Goal: Task Accomplishment & Management: Use online tool/utility

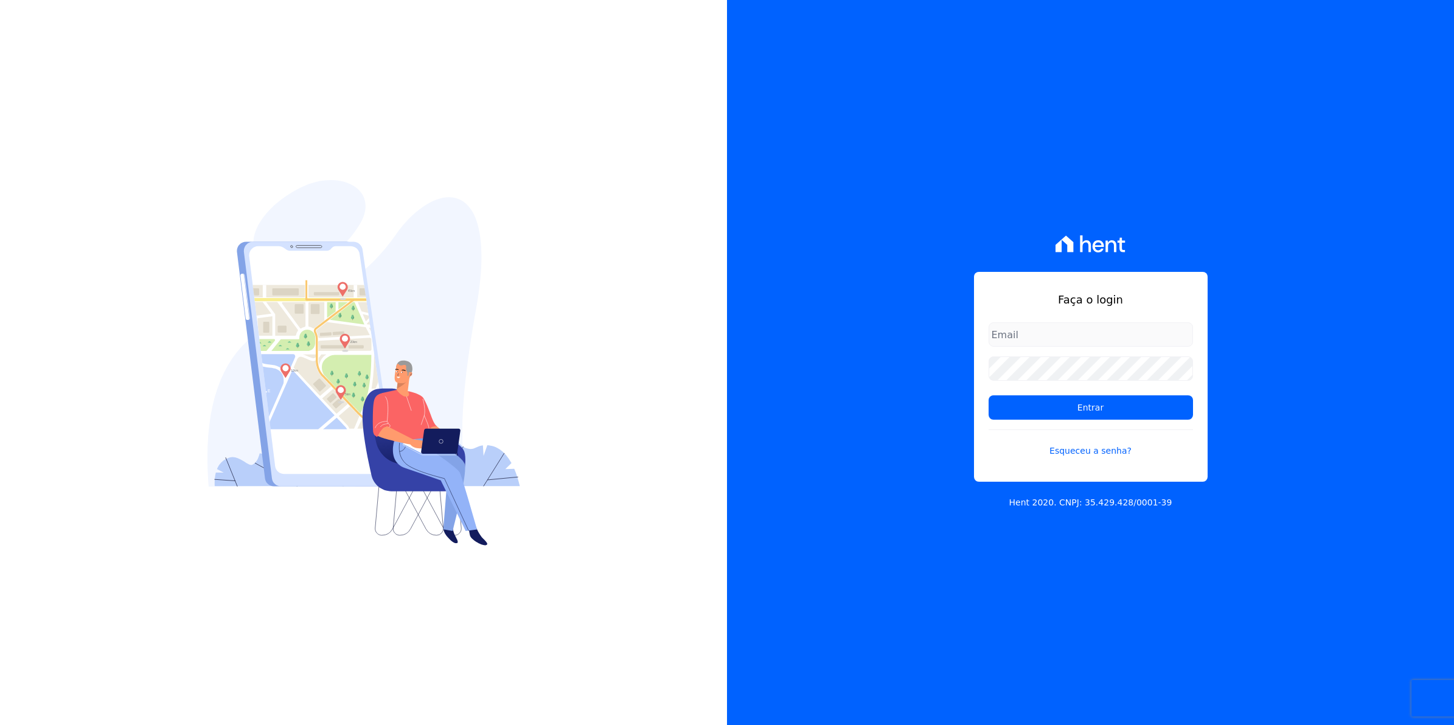
click at [1062, 333] on input "email" at bounding box center [1090, 334] width 204 height 24
type input "cobranca@munte.com.br"
click at [988, 395] on input "Entrar" at bounding box center [1090, 407] width 204 height 24
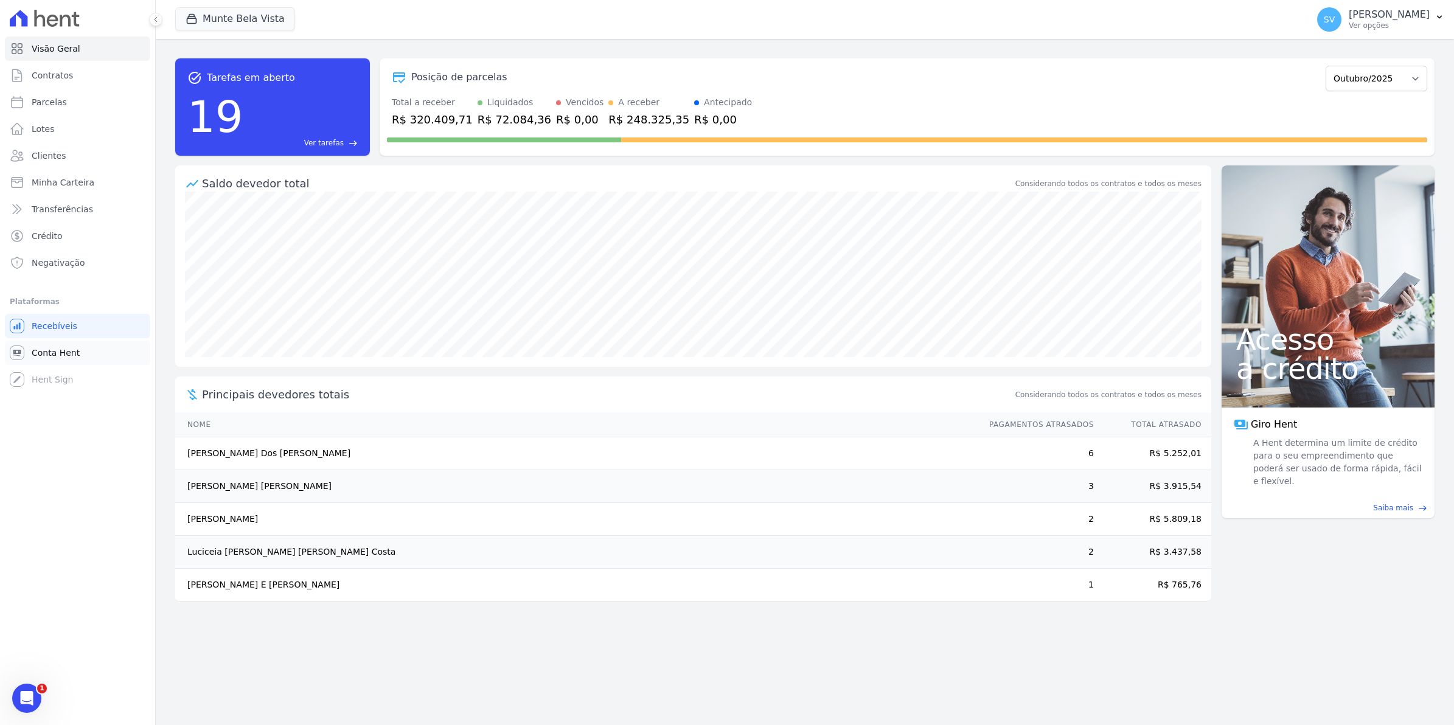
click at [28, 354] on link "Conta Hent" at bounding box center [77, 353] width 145 height 24
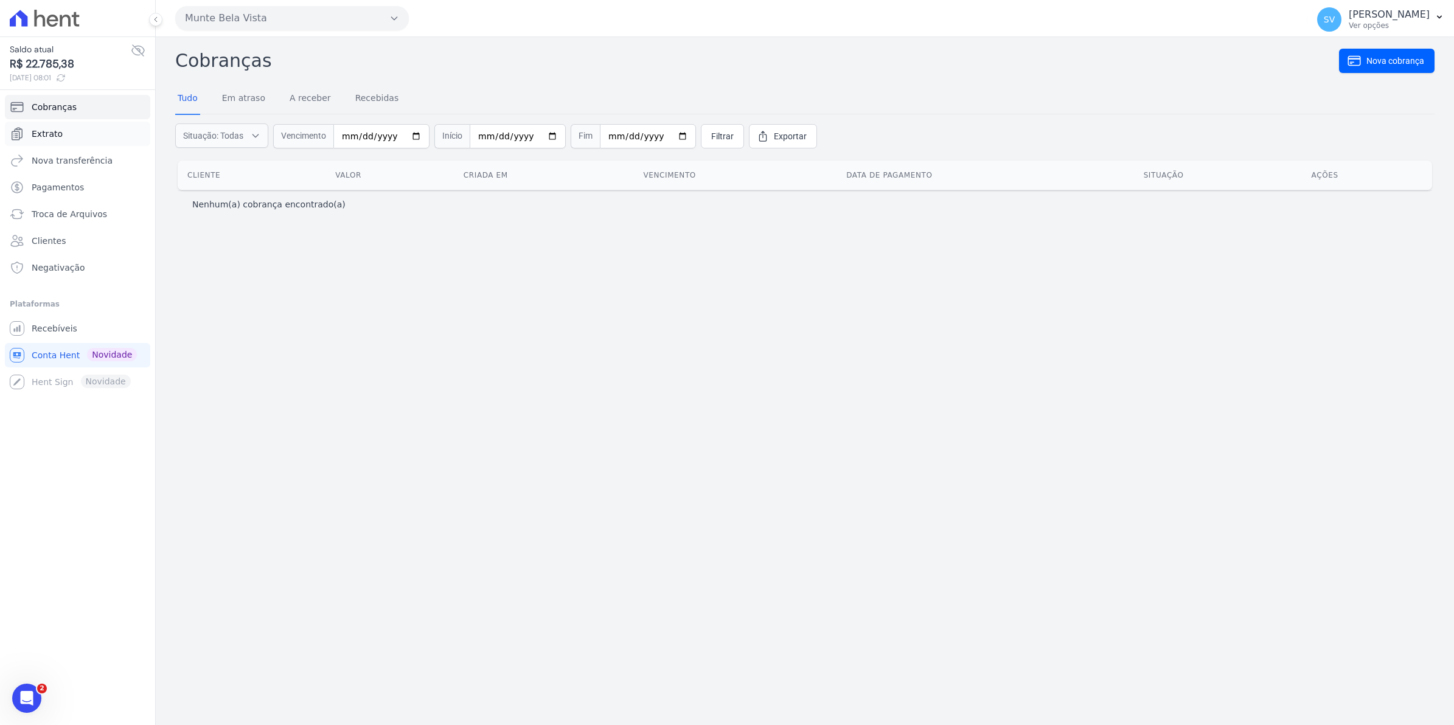
click at [41, 134] on span "Extrato" at bounding box center [47, 134] width 31 height 12
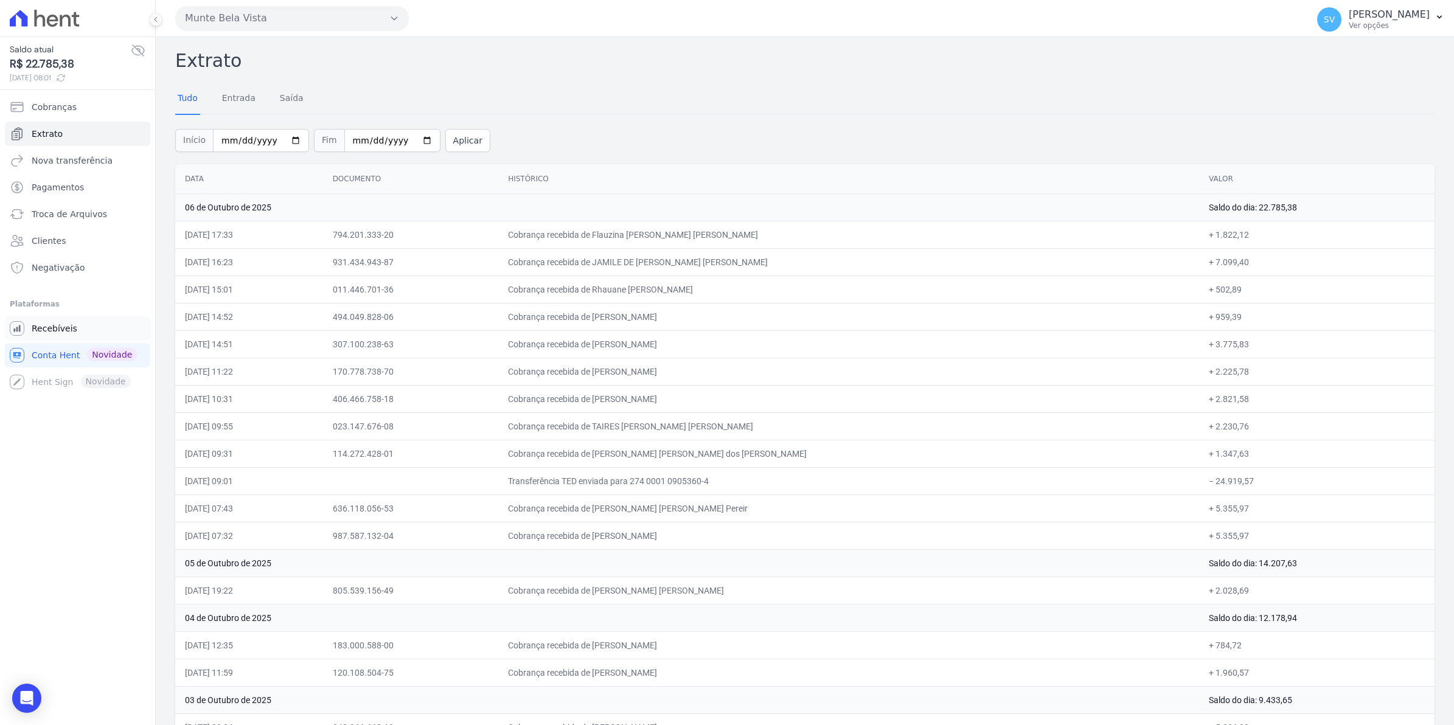
click at [64, 333] on span "Recebíveis" at bounding box center [55, 328] width 46 height 12
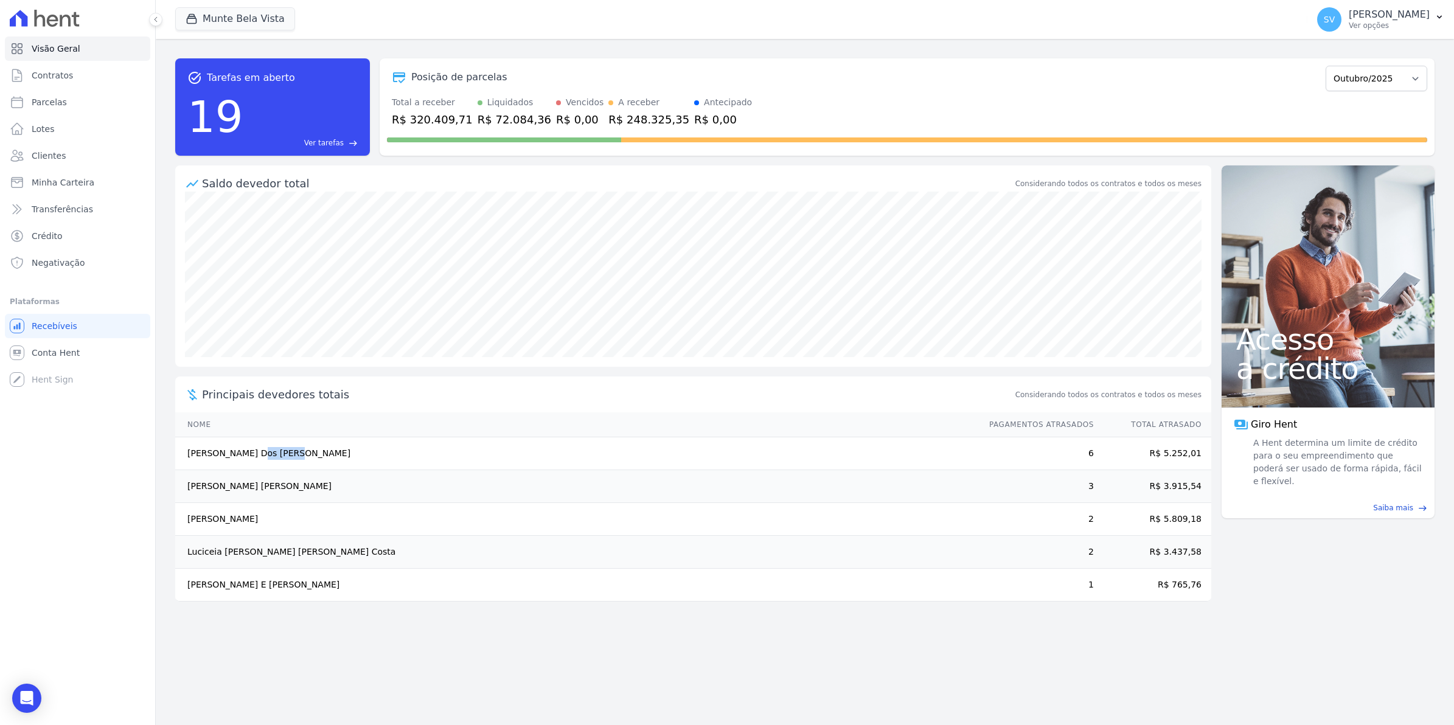
drag, startPoint x: 176, startPoint y: 454, endPoint x: 217, endPoint y: 469, distance: 42.9
click at [217, 469] on td "[PERSON_NAME] Dos [PERSON_NAME]" at bounding box center [576, 453] width 802 height 33
click at [43, 353] on span "Conta Hent" at bounding box center [56, 353] width 48 height 12
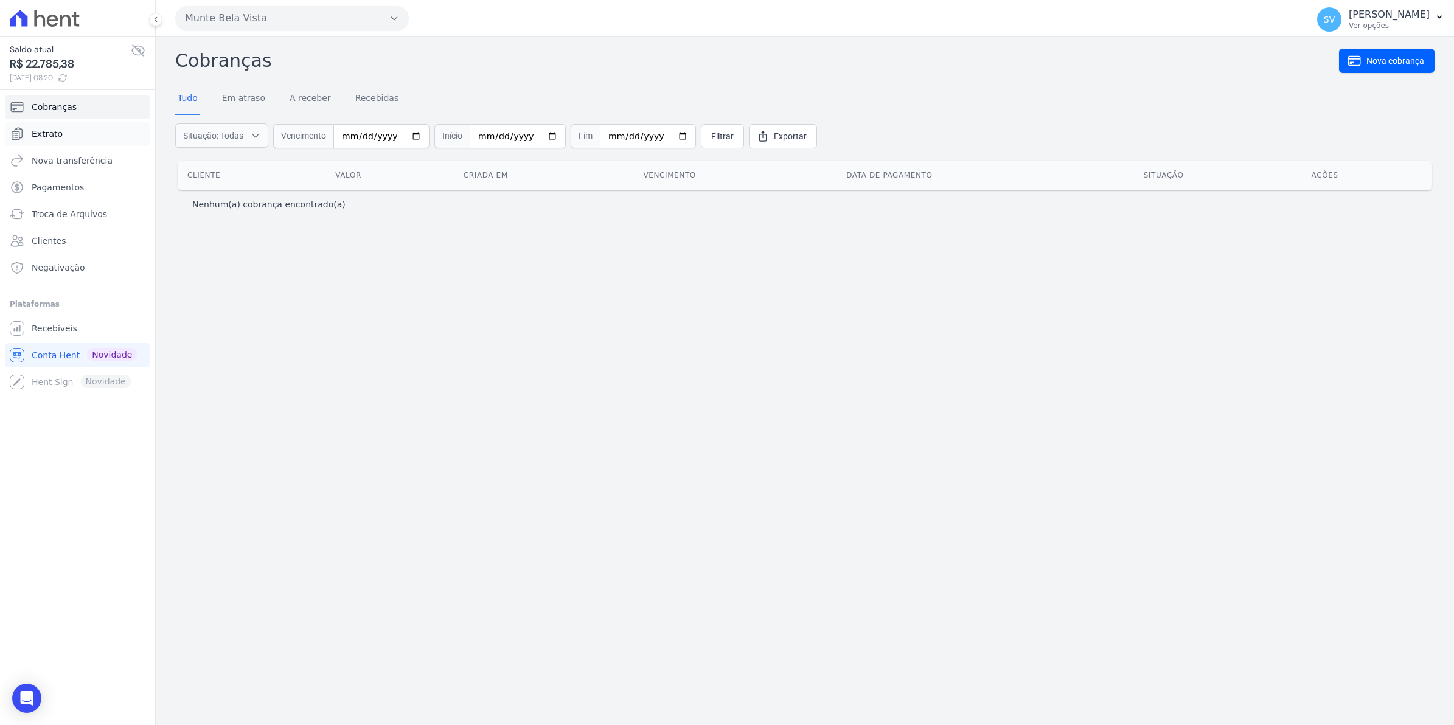
click at [52, 138] on span "Extrato" at bounding box center [47, 134] width 31 height 12
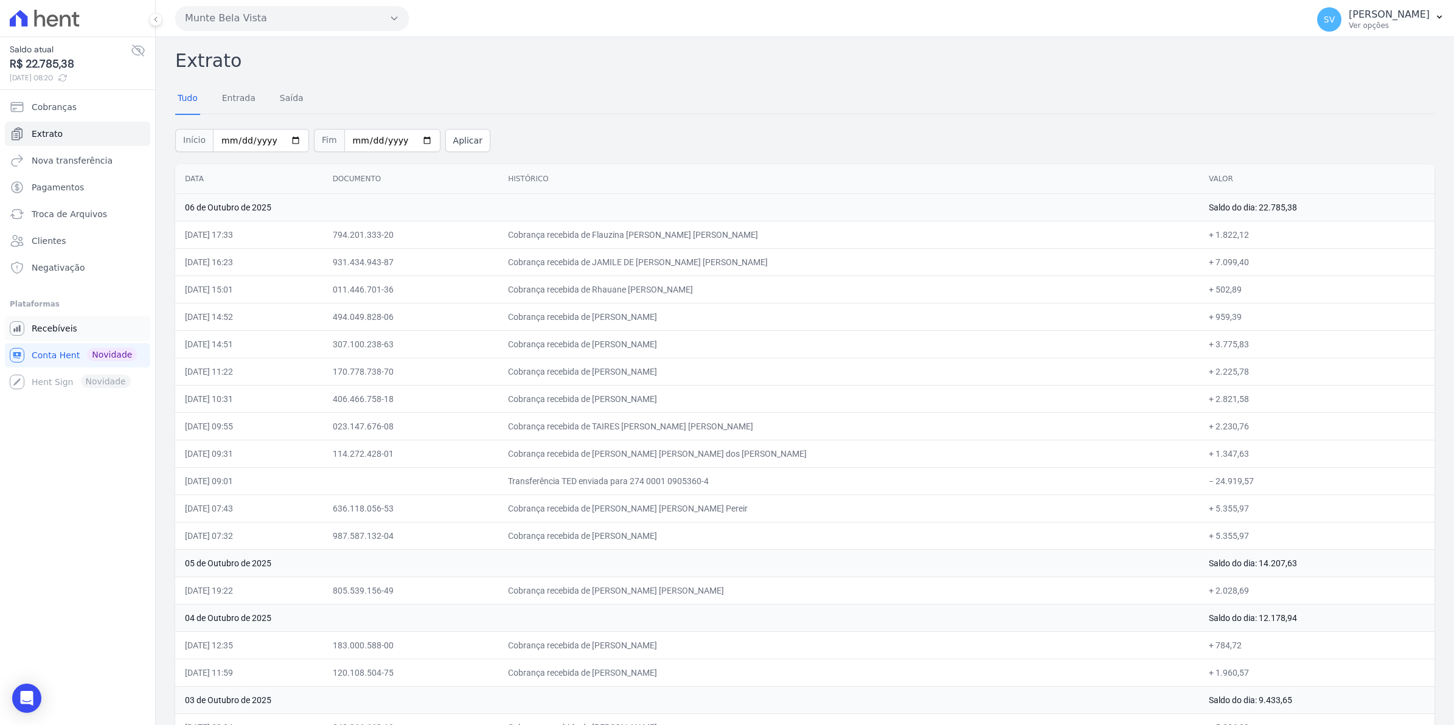
click at [52, 329] on span "Recebíveis" at bounding box center [55, 328] width 46 height 12
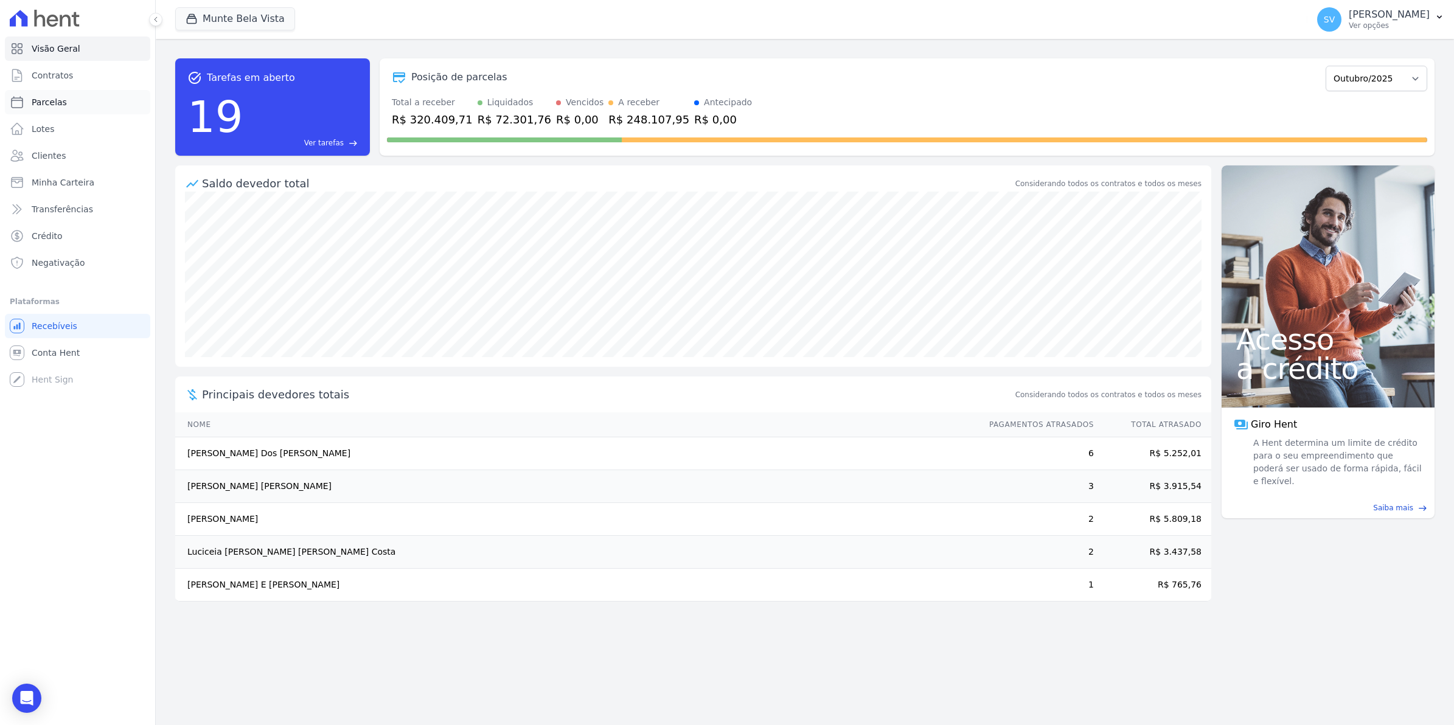
click at [50, 102] on span "Parcelas" at bounding box center [49, 102] width 35 height 12
select select
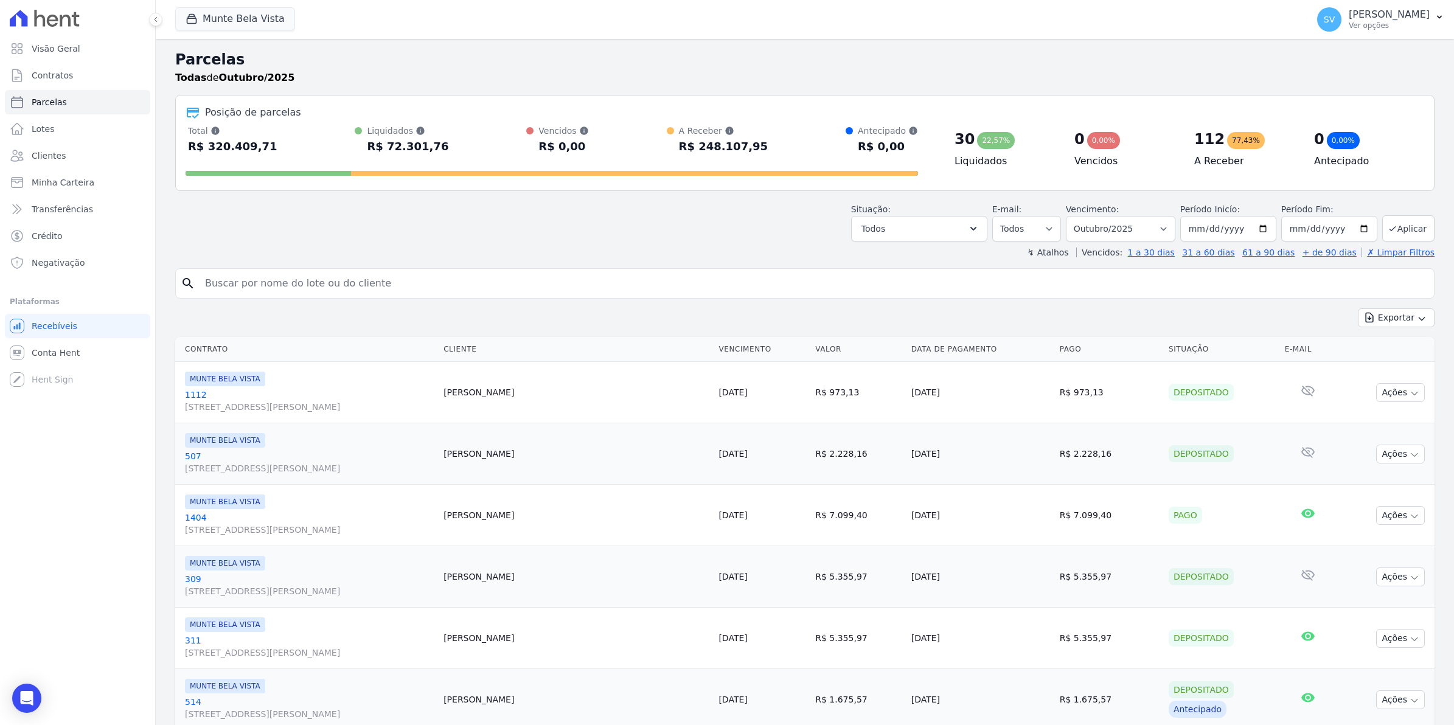
click at [332, 285] on input "search" at bounding box center [813, 283] width 1231 height 24
type input "[PERSON_NAME]"
select select
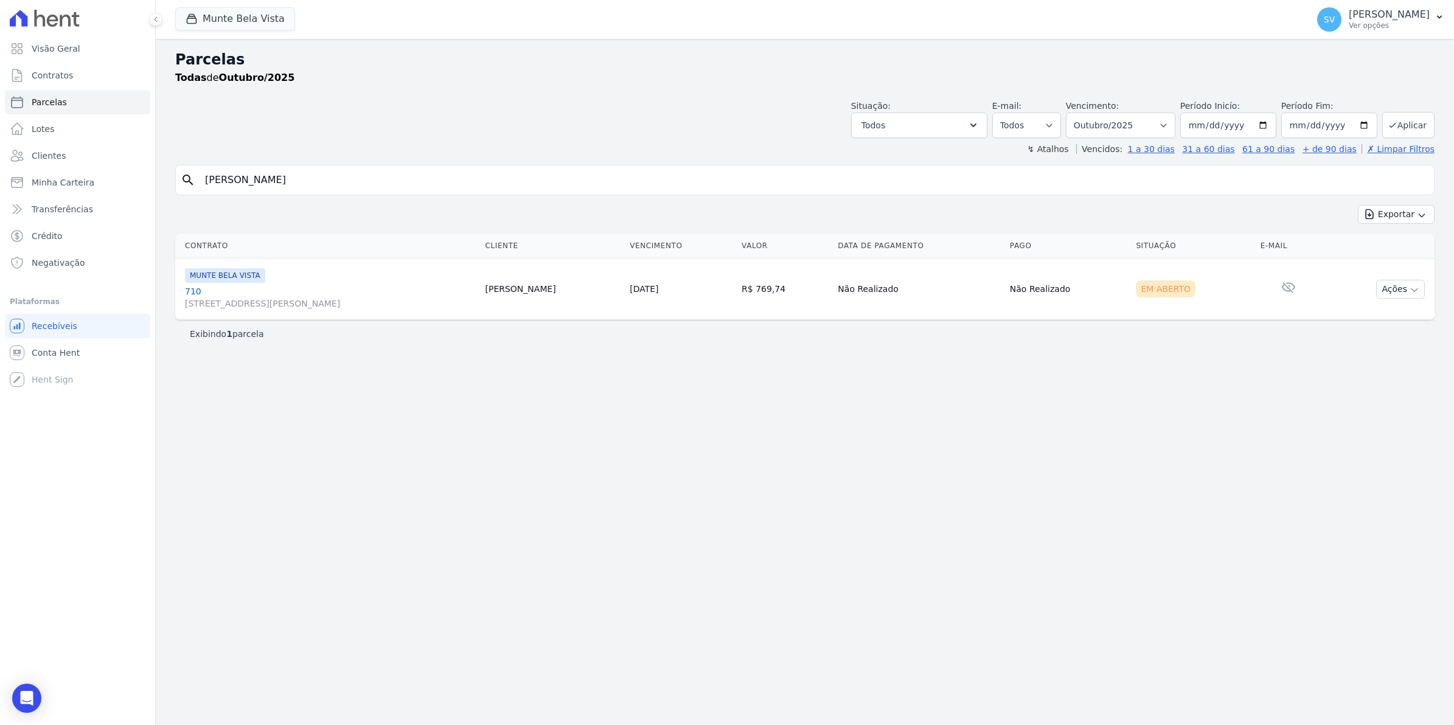
click at [192, 288] on link "[GEOGRAPHIC_DATA][STREET_ADDRESS][PERSON_NAME][GEOGRAPHIC_DATA]" at bounding box center [330, 297] width 290 height 24
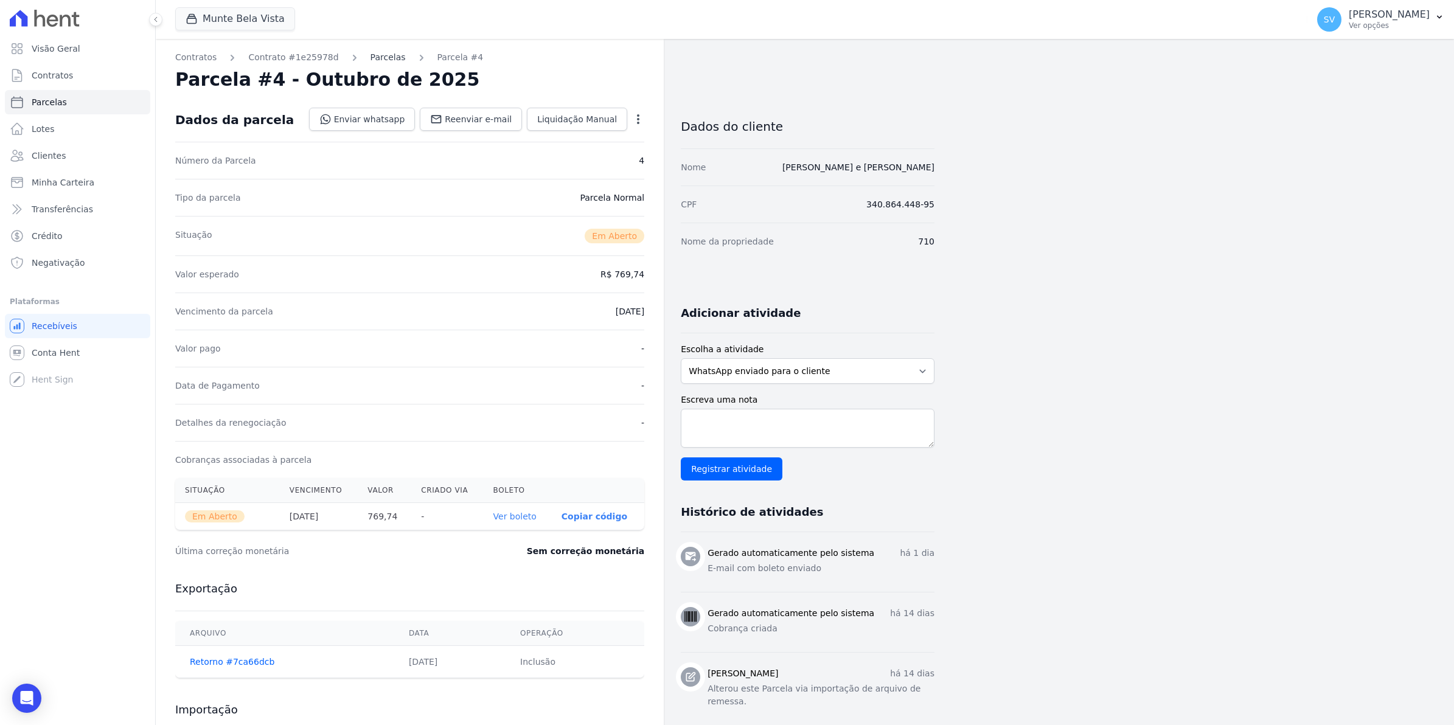
click at [370, 53] on link "Parcelas" at bounding box center [387, 57] width 35 height 13
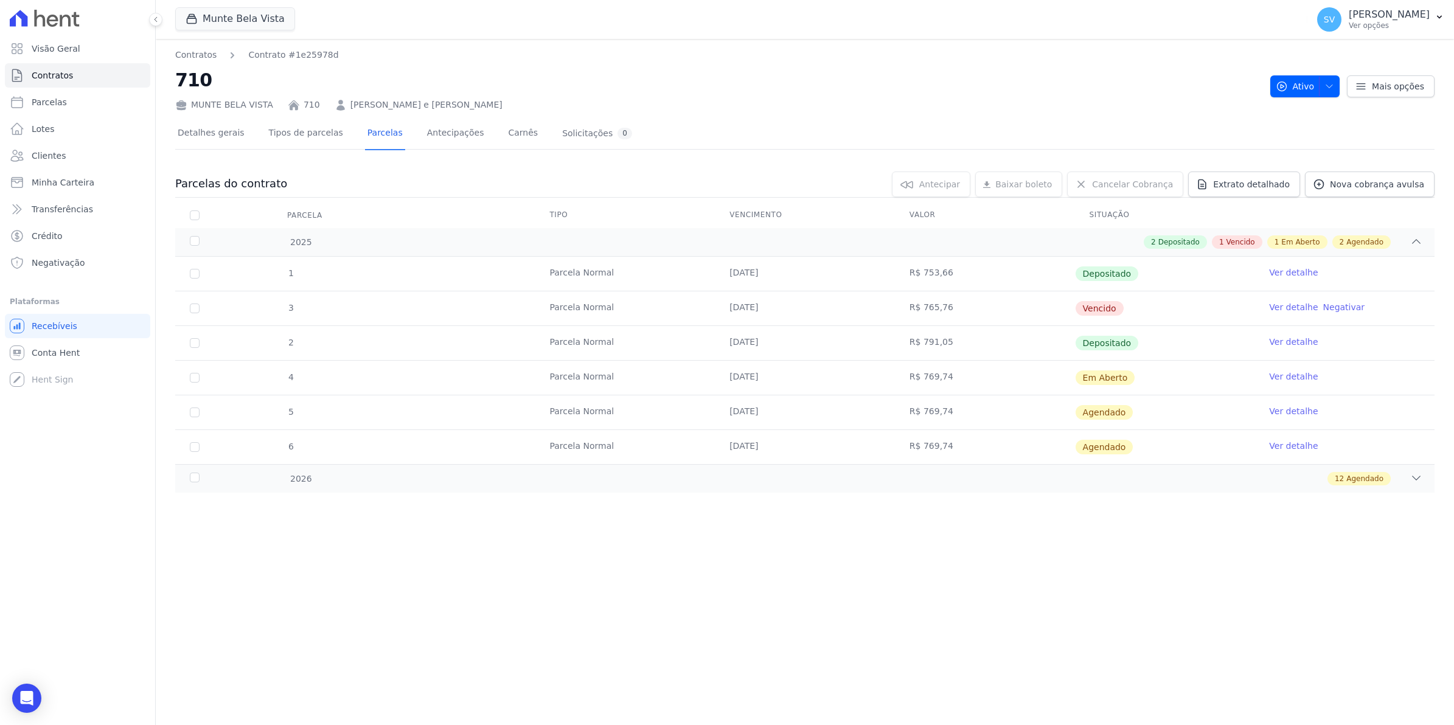
click at [1281, 308] on link "Ver detalhe" at bounding box center [1293, 307] width 49 height 12
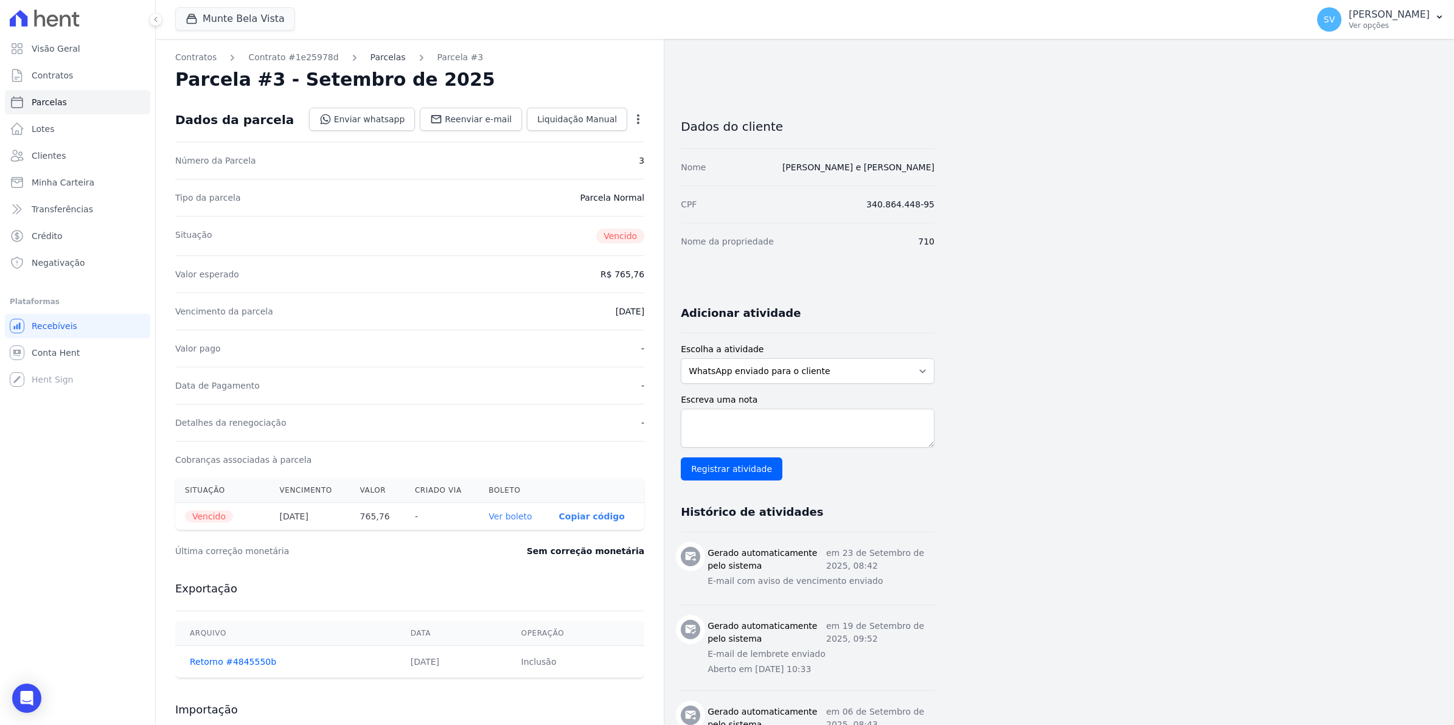
click at [370, 52] on link "Parcelas" at bounding box center [387, 57] width 35 height 13
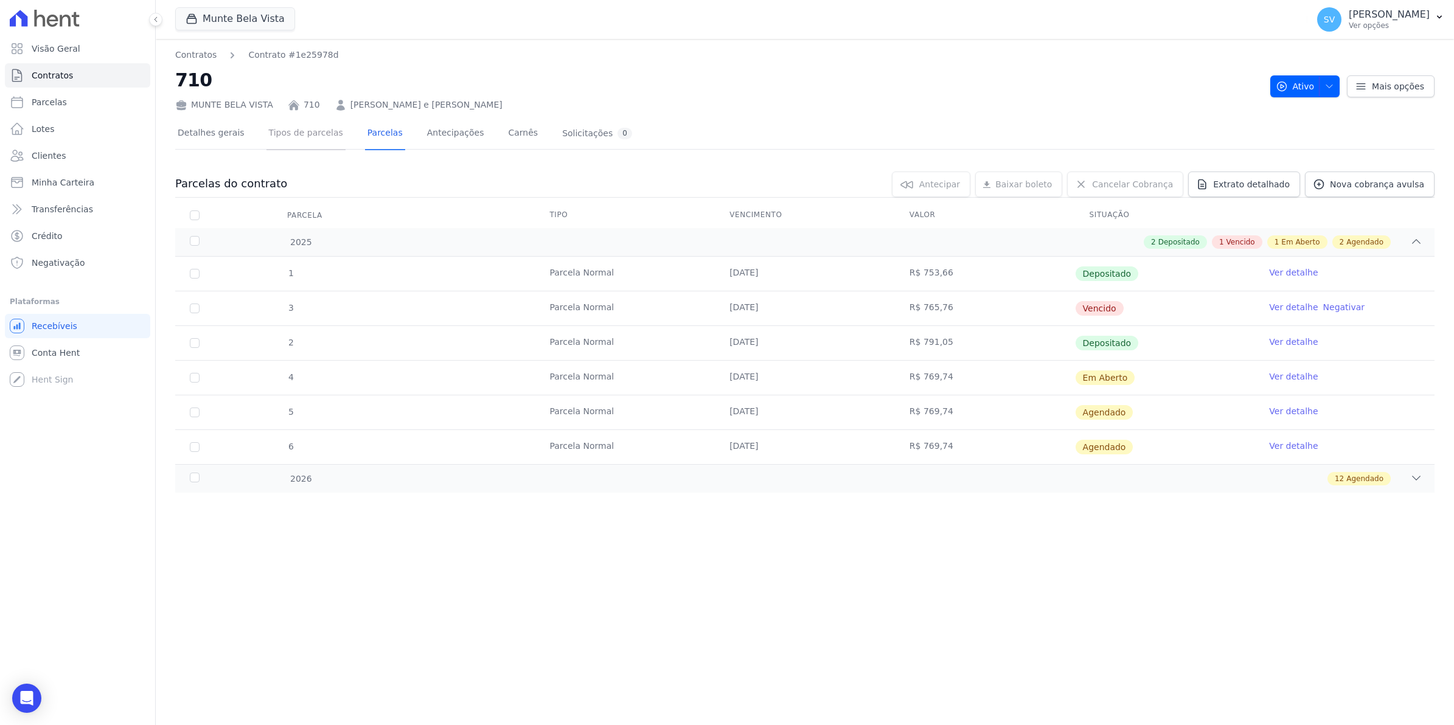
click at [304, 136] on link "Tipos de parcelas" at bounding box center [305, 134] width 79 height 32
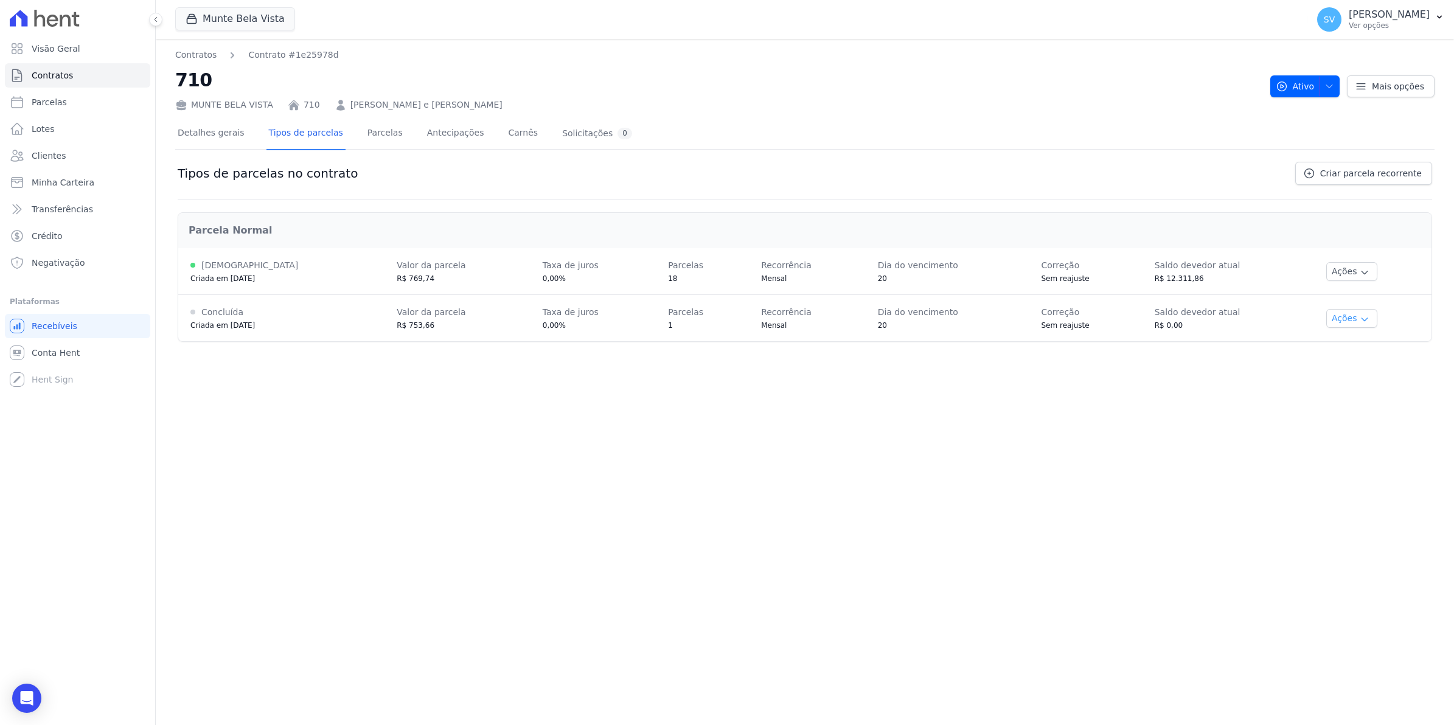
click at [1359, 314] on icon "button" at bounding box center [1364, 319] width 10 height 10
click at [1273, 414] on div "Contratos Contrato #1e25978d 710 [GEOGRAPHIC_DATA] 710 [PERSON_NAME] e [PERSON_…" at bounding box center [805, 382] width 1298 height 686
click at [365, 139] on link "Parcelas" at bounding box center [385, 134] width 40 height 32
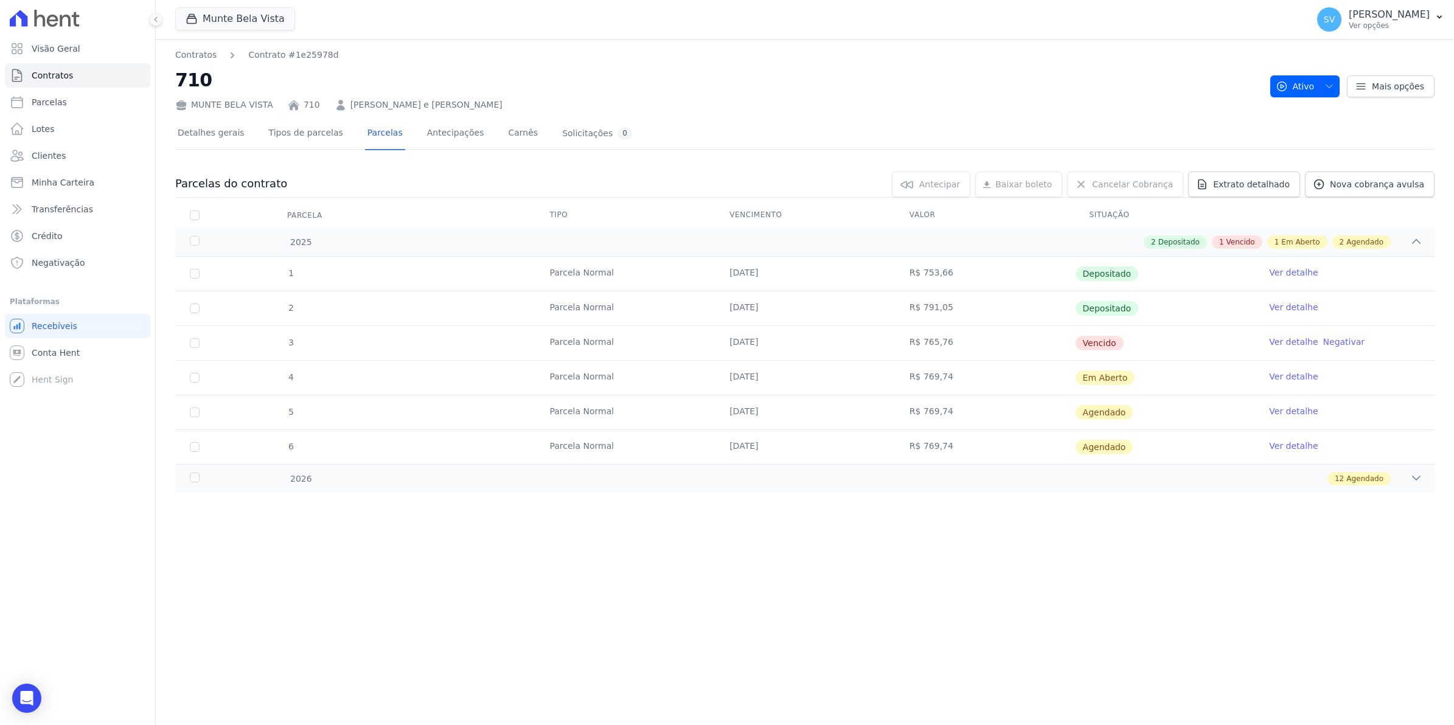
click at [365, 134] on link "Parcelas" at bounding box center [385, 134] width 40 height 32
click at [59, 99] on span "Parcelas" at bounding box center [49, 102] width 35 height 12
select select
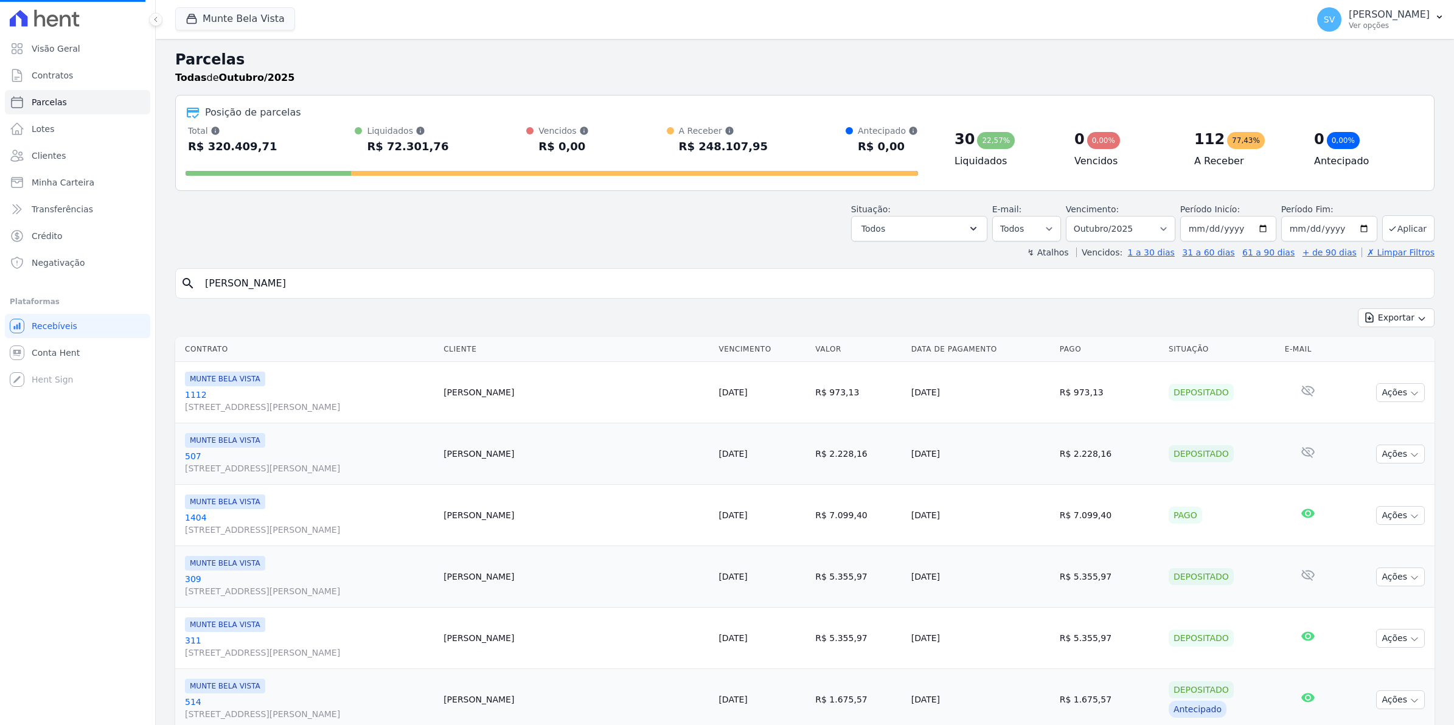
select select
click at [312, 289] on input "search" at bounding box center [813, 283] width 1231 height 24
type input "[PERSON_NAME]"
select select
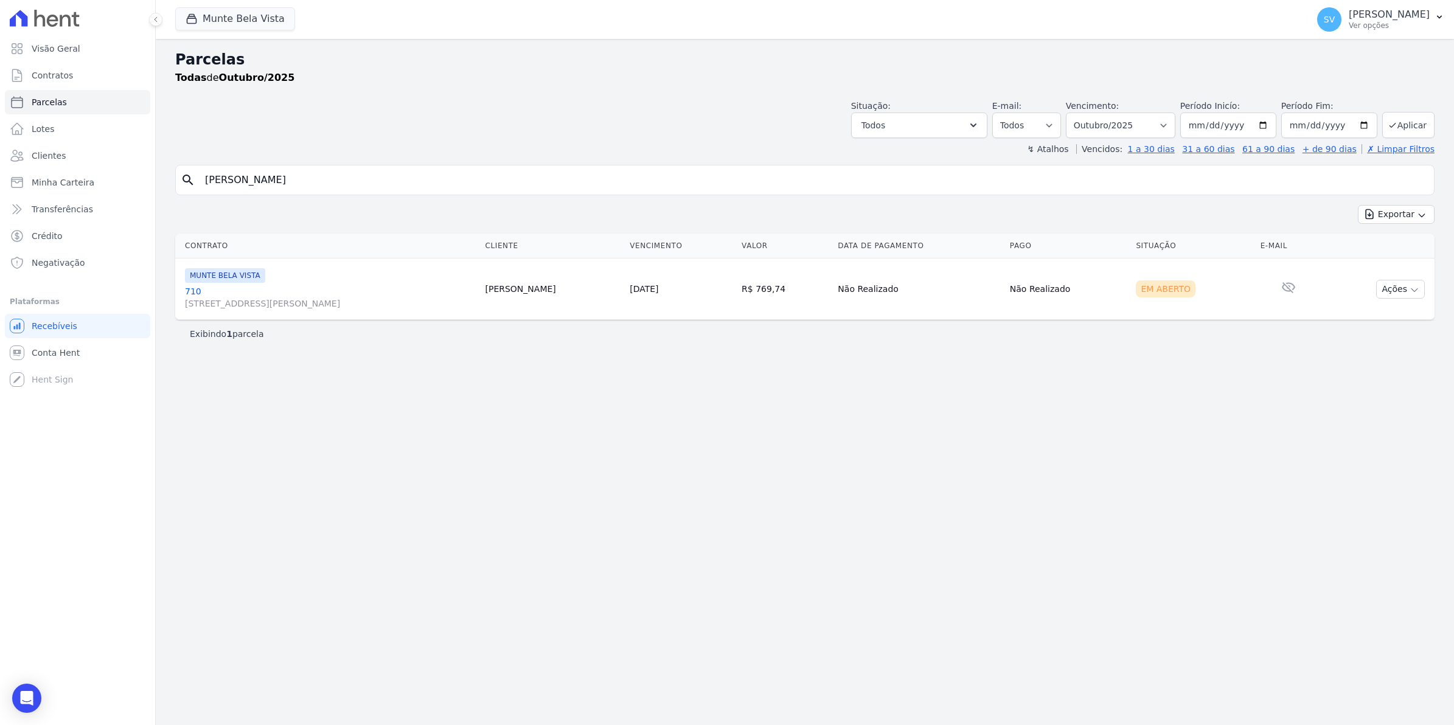
click at [189, 294] on link "[GEOGRAPHIC_DATA][STREET_ADDRESS][PERSON_NAME][GEOGRAPHIC_DATA]" at bounding box center [330, 297] width 290 height 24
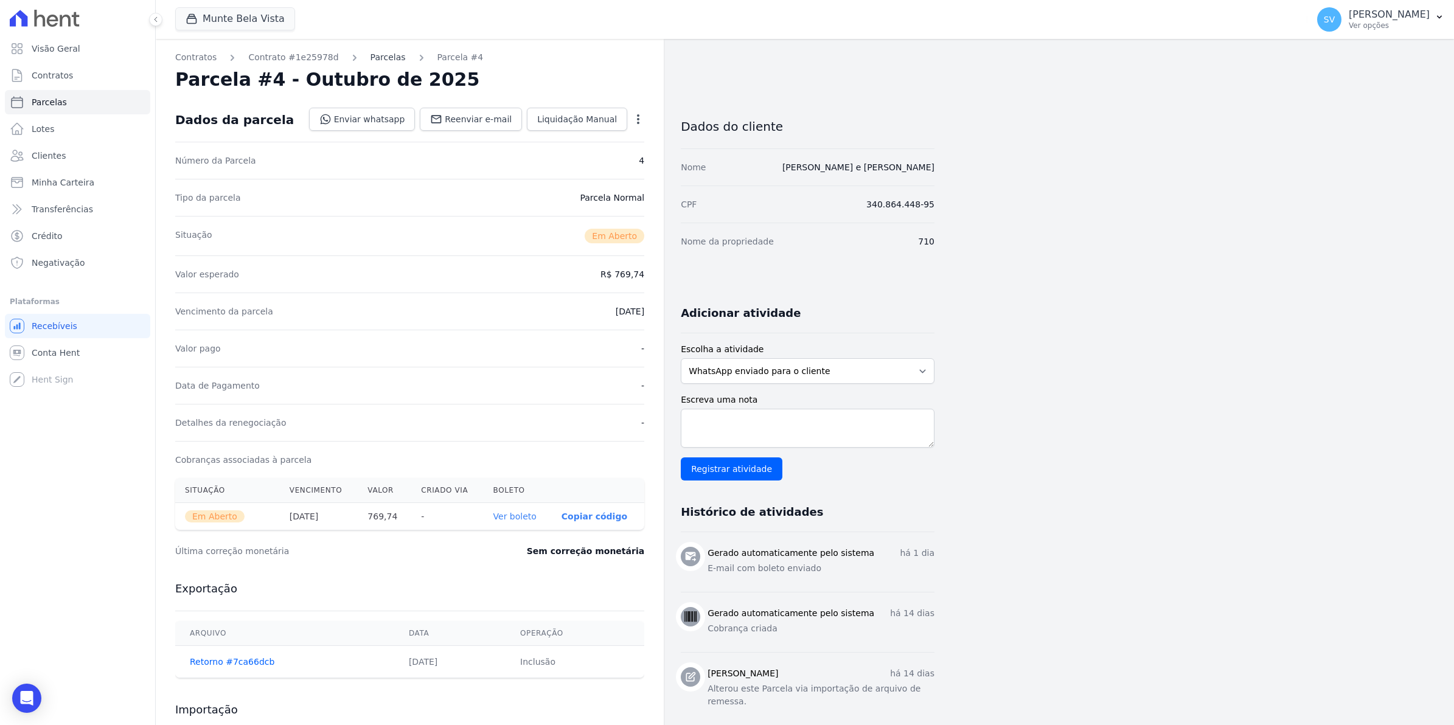
click at [370, 58] on link "Parcelas" at bounding box center [387, 57] width 35 height 13
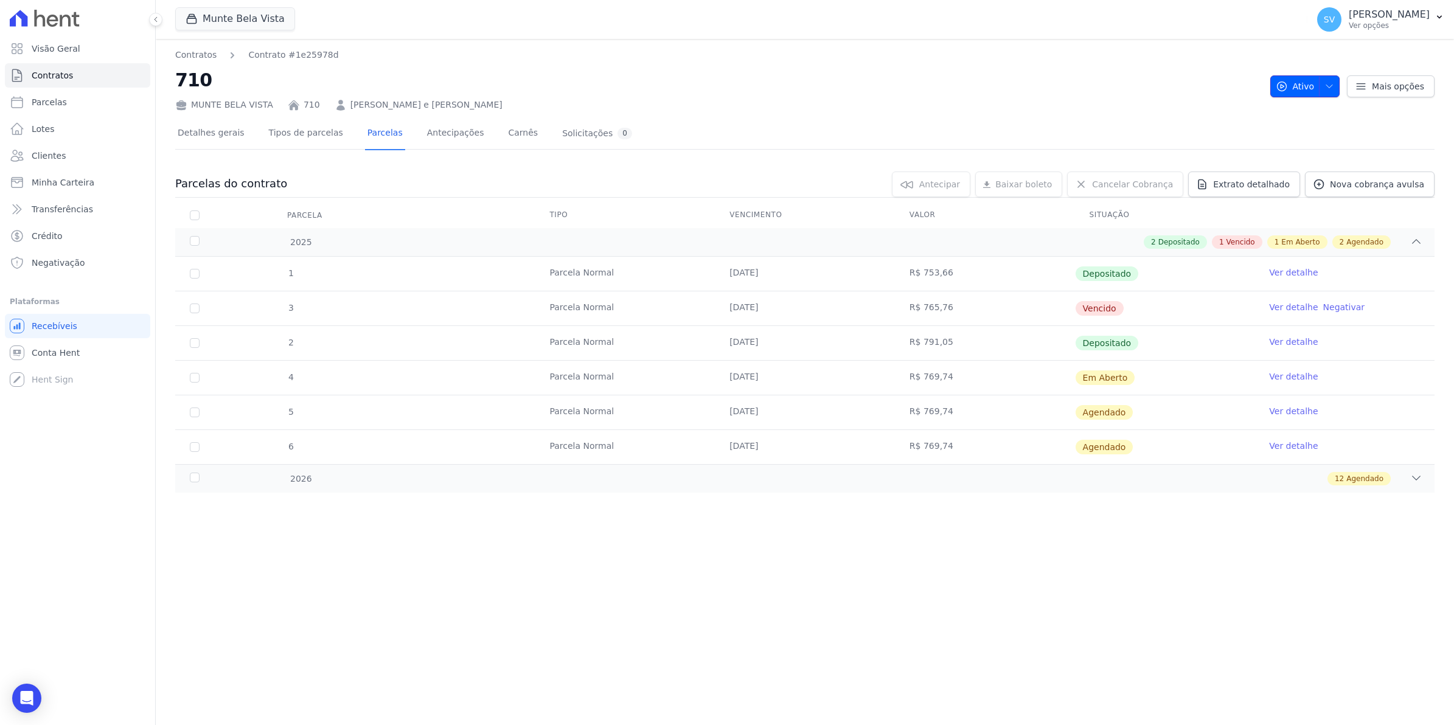
click at [1337, 86] on button "Ativo" at bounding box center [1305, 86] width 70 height 22
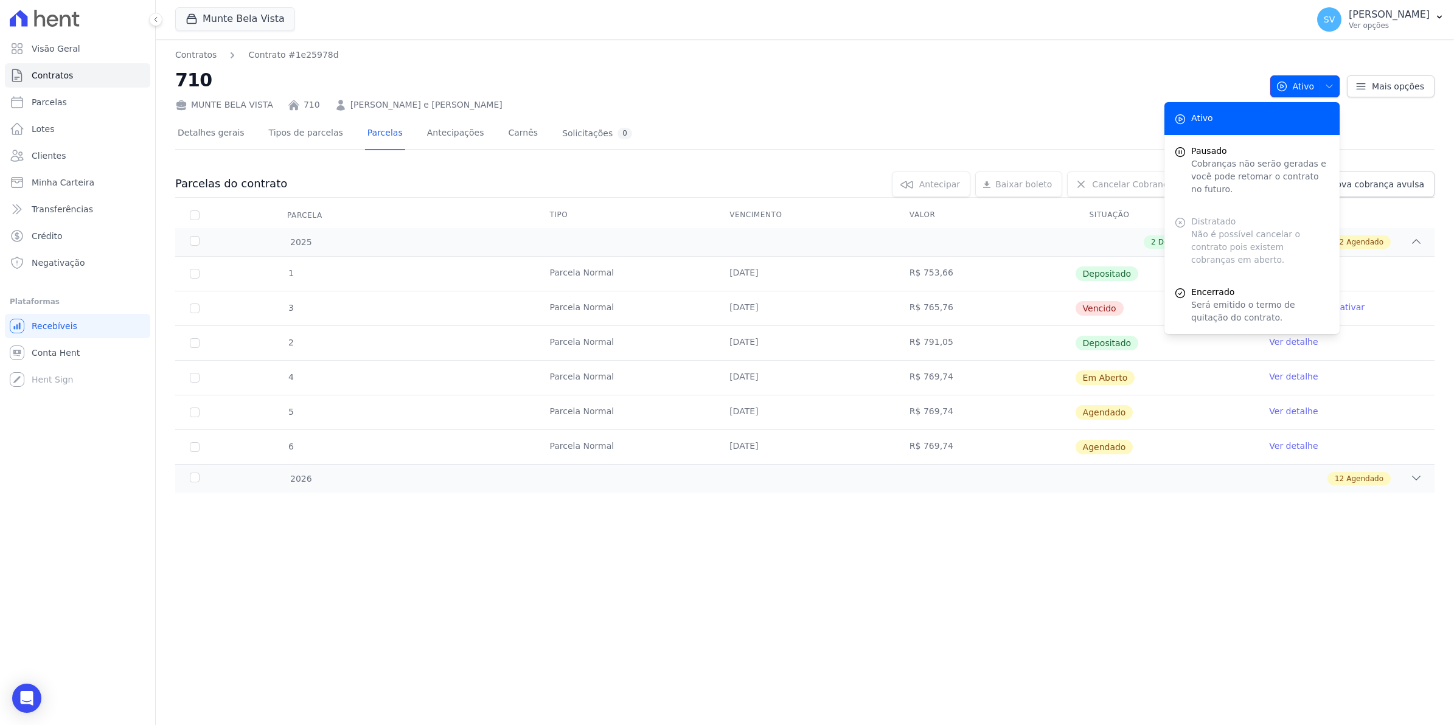
click at [1334, 86] on icon "button" at bounding box center [1329, 86] width 10 height 10
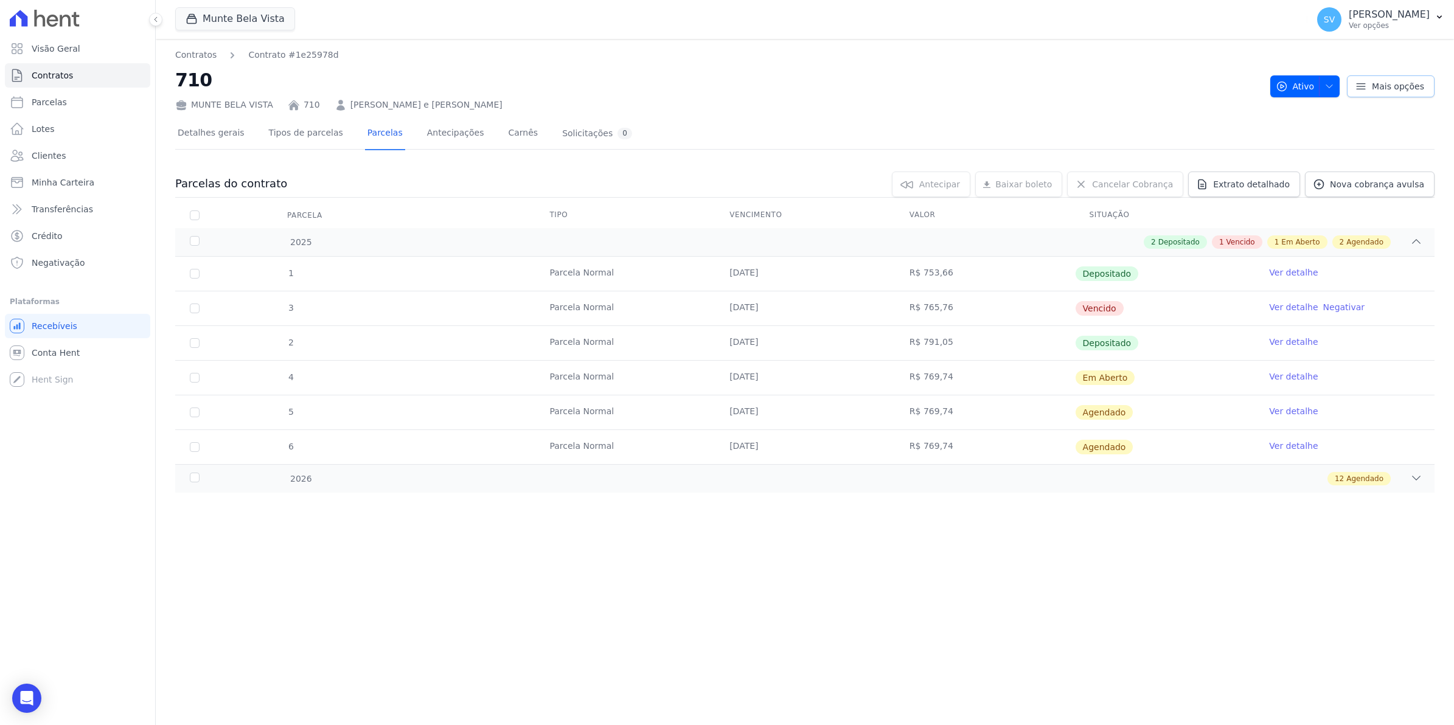
click at [1360, 87] on icon at bounding box center [1360, 86] width 12 height 12
click at [853, 128] on div "Detalhes gerais Tipos de parcelas [GEOGRAPHIC_DATA] Antecipações [PERSON_NAME] …" at bounding box center [804, 134] width 1259 height 30
click at [1292, 305] on link "Ver detalhe" at bounding box center [1293, 307] width 49 height 12
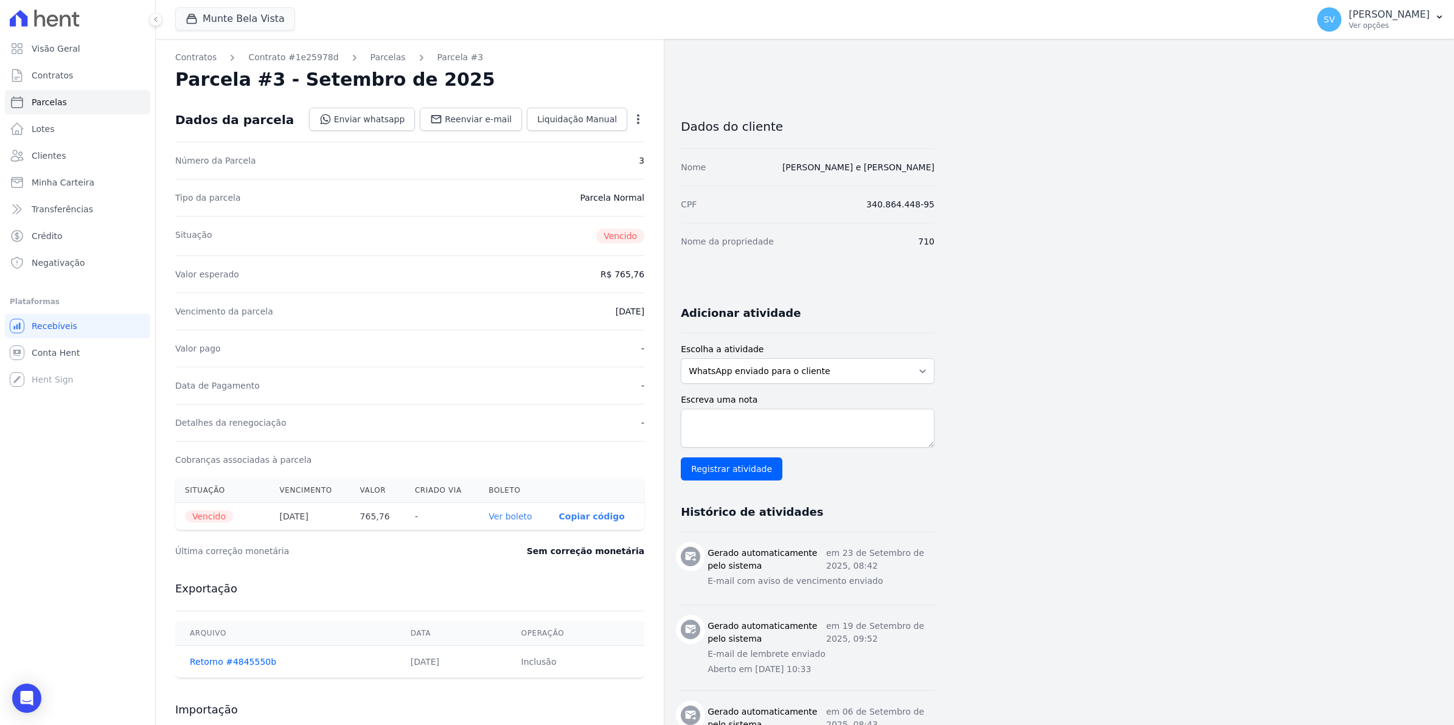
click at [636, 119] on icon "button" at bounding box center [638, 119] width 12 height 12
click at [612, 198] on link "Renegociar" at bounding box center [585, 201] width 107 height 22
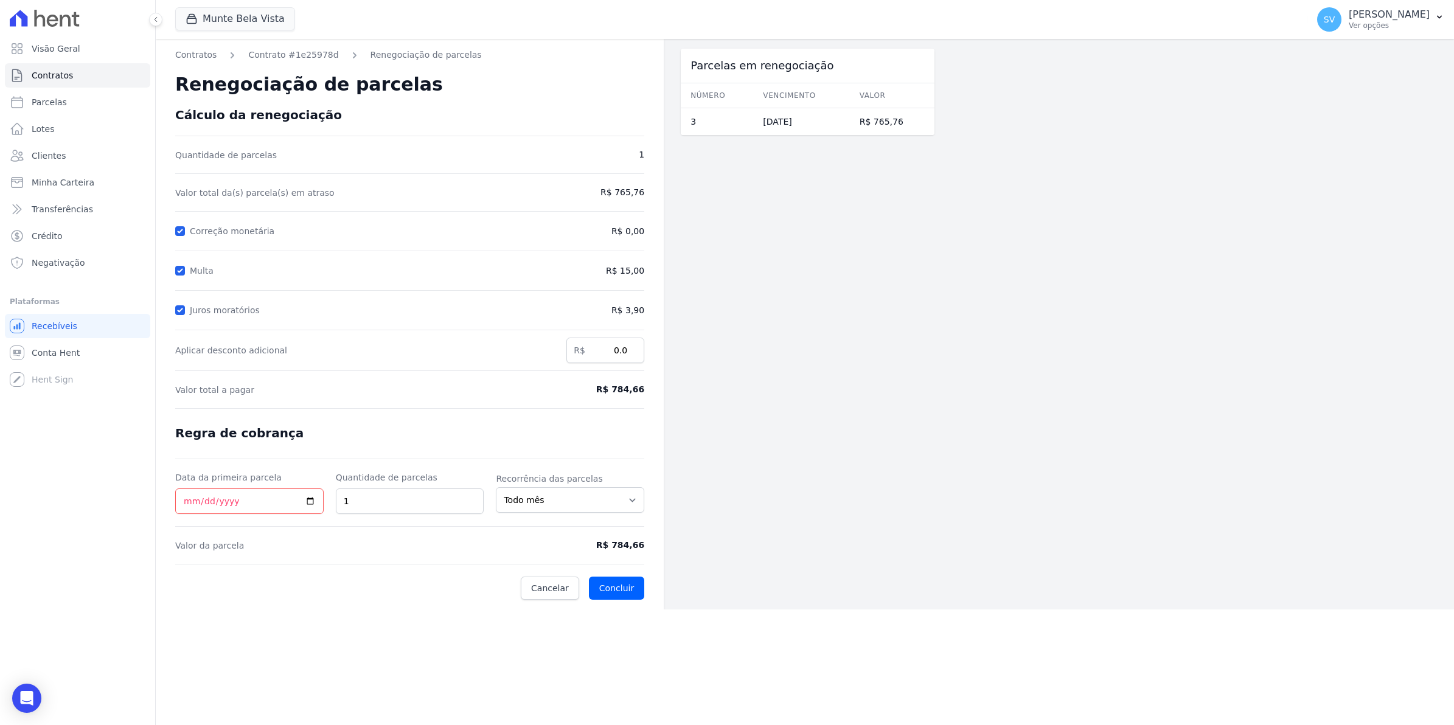
click at [627, 387] on span "R$ 784,66" at bounding box center [590, 389] width 108 height 13
click at [248, 499] on input "Data da primeira parcela" at bounding box center [249, 501] width 148 height 26
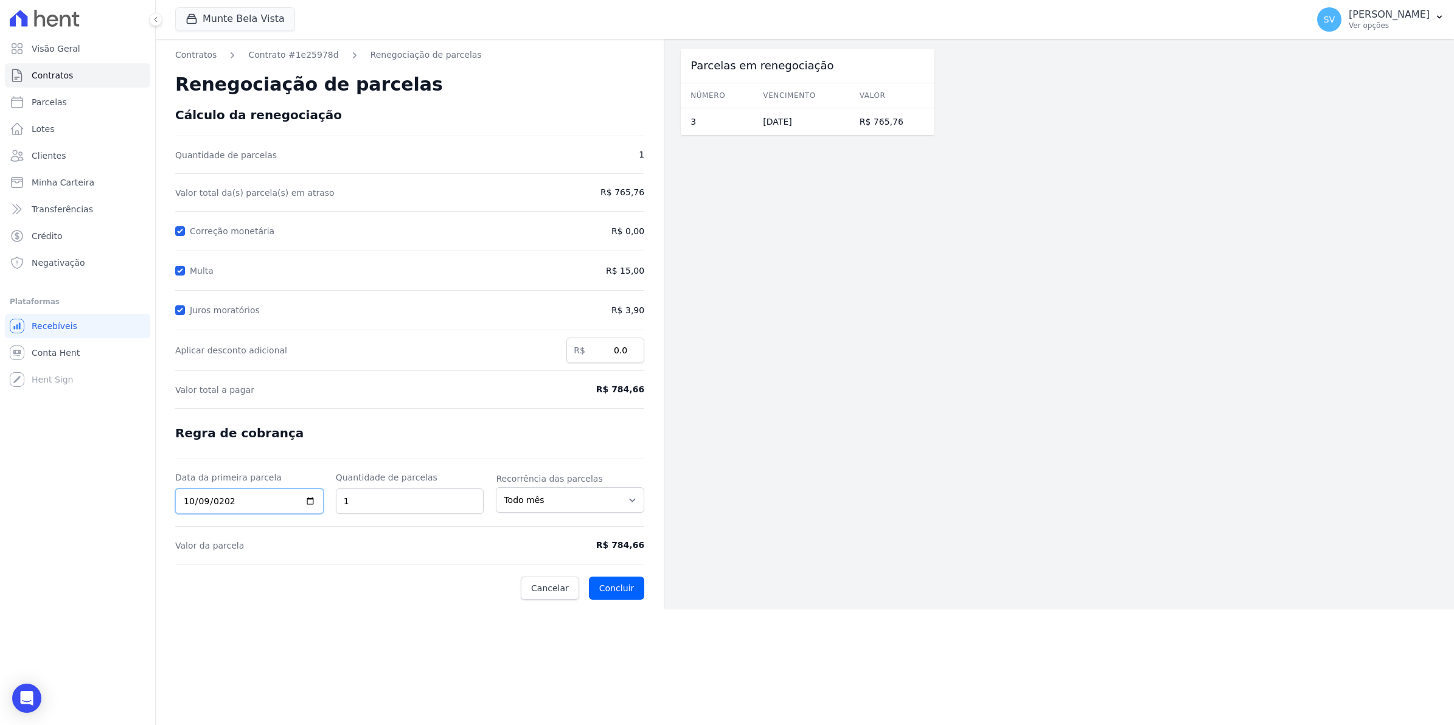
type input "[DATE]"
click at [640, 386] on span "R$ 784,66" at bounding box center [590, 389] width 108 height 13
click at [621, 585] on button "Concluir" at bounding box center [616, 588] width 55 height 23
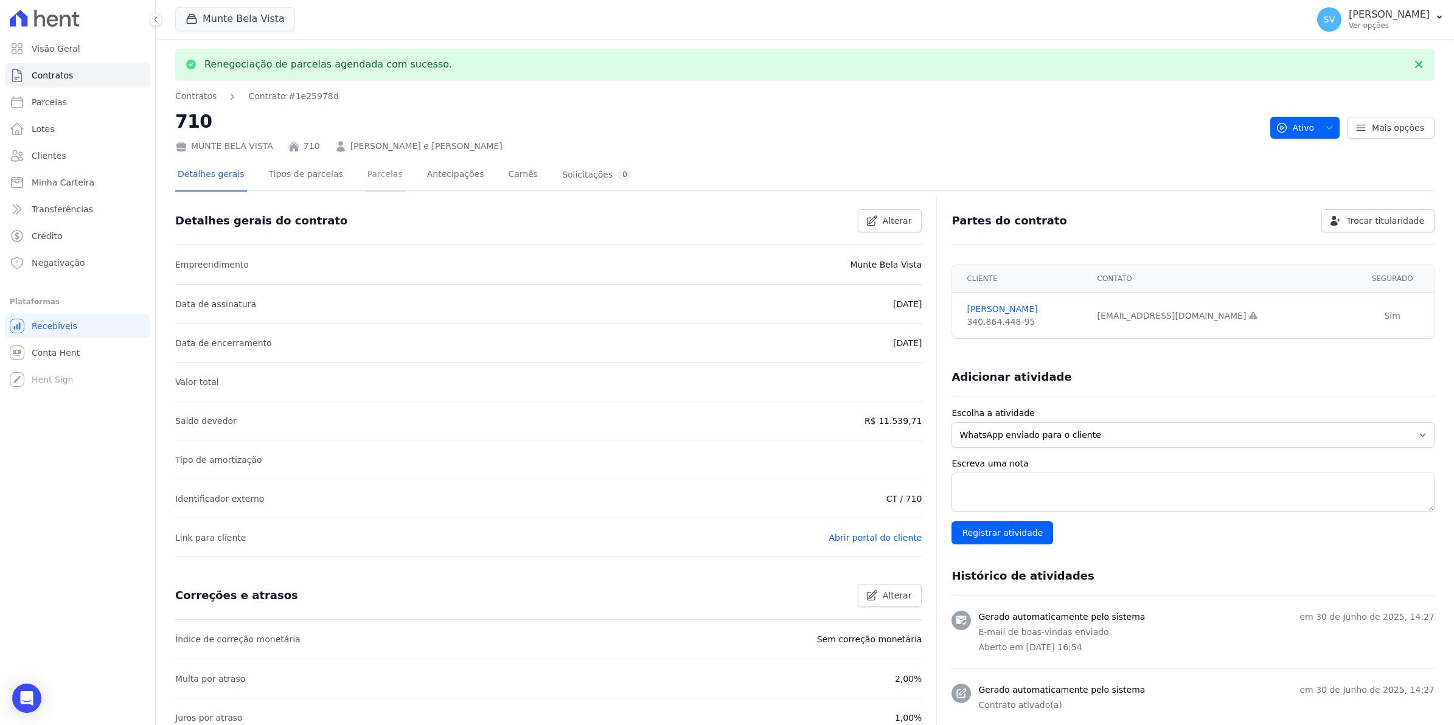
click at [365, 168] on link "Parcelas" at bounding box center [385, 175] width 40 height 32
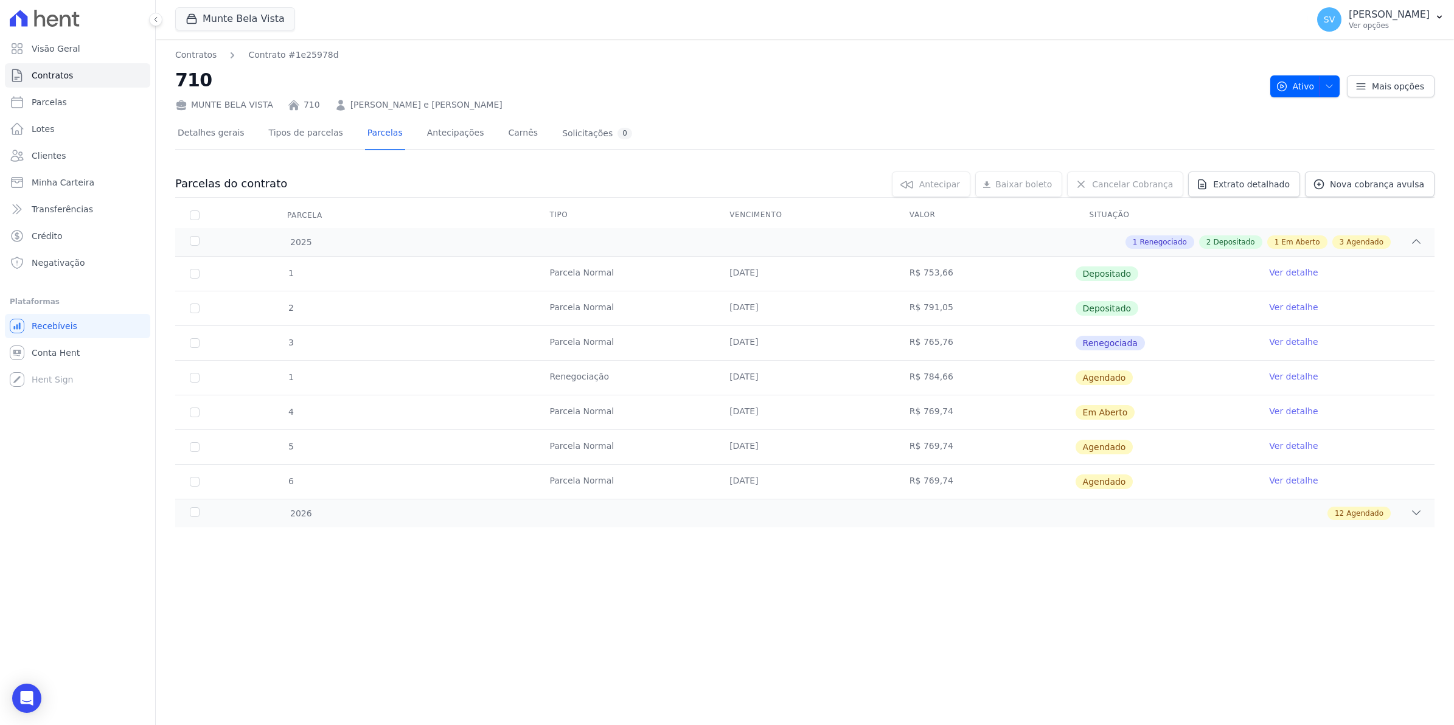
click at [1292, 338] on link "Ver detalhe" at bounding box center [1293, 342] width 49 height 12
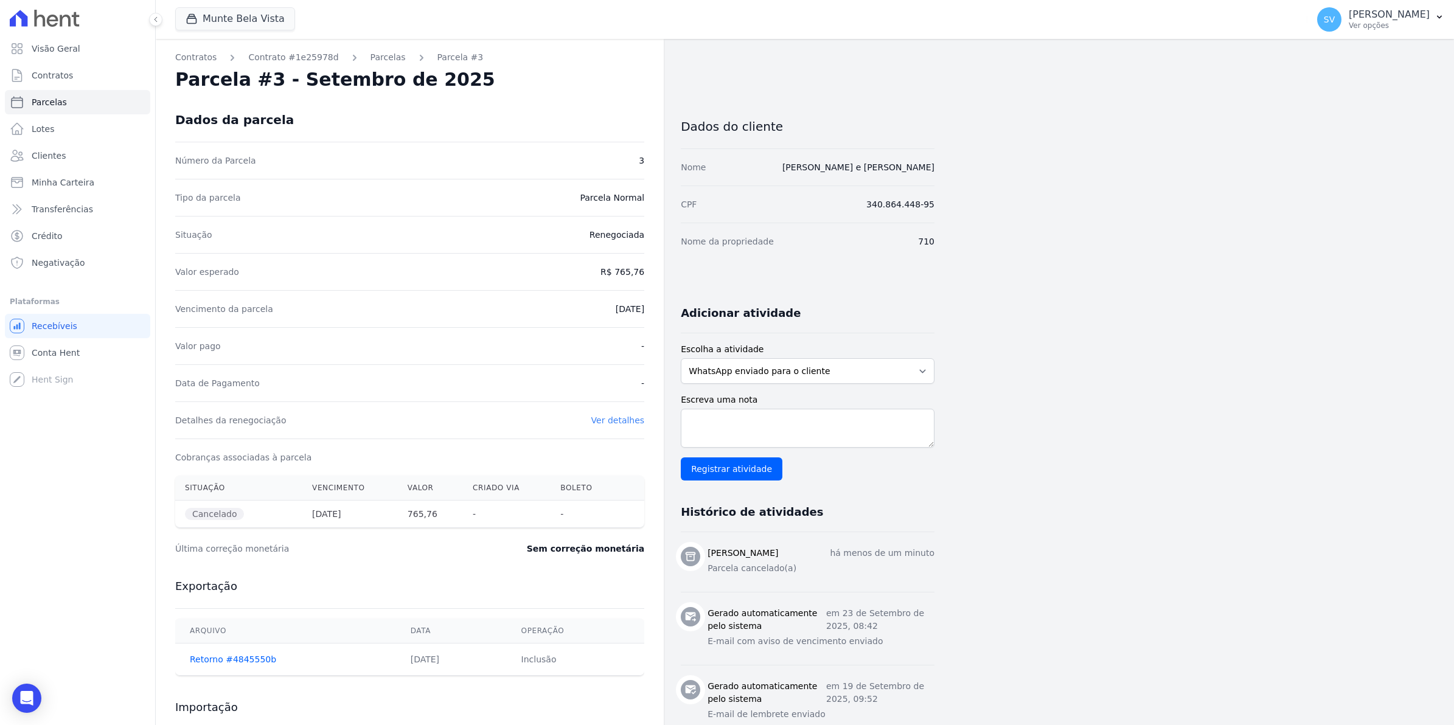
click at [621, 417] on link "Ver detalhes" at bounding box center [618, 420] width 54 height 10
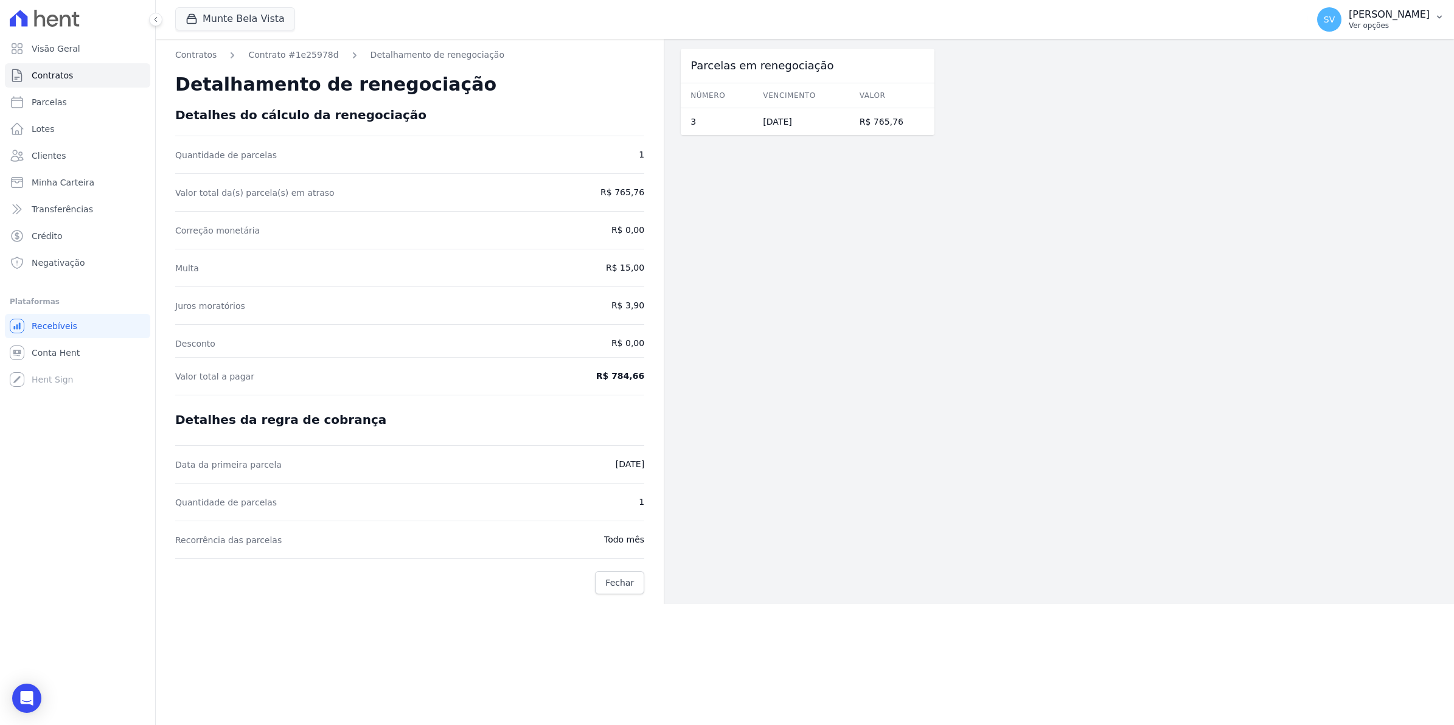
click at [1334, 16] on span "SV" at bounding box center [1328, 19] width 11 height 9
click at [1332, 110] on link "Importar remessas" at bounding box center [1376, 107] width 156 height 22
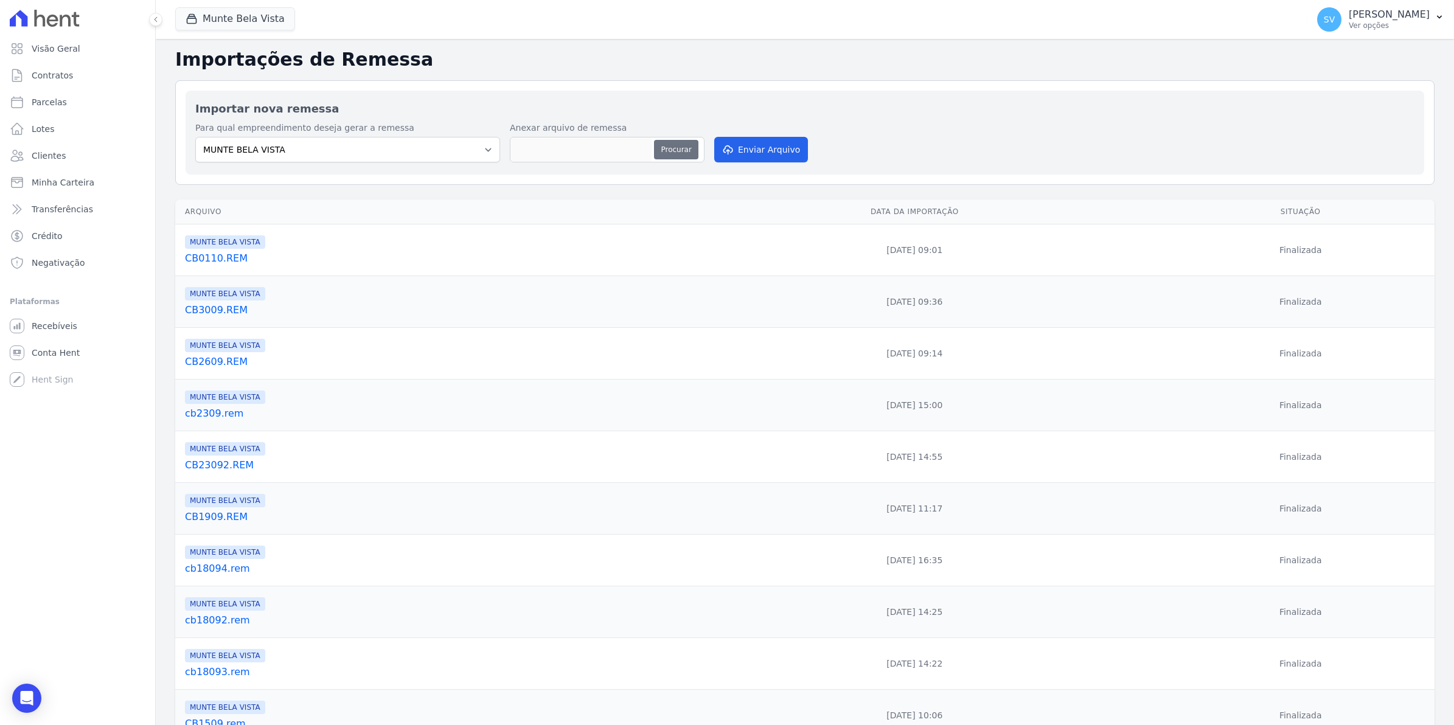
click at [676, 147] on button "Procurar" at bounding box center [676, 149] width 44 height 19
type input "CB0710.rem.REM"
click at [686, 150] on button "Procurar" at bounding box center [676, 149] width 44 height 19
click at [767, 145] on button "Enviar Arquivo" at bounding box center [761, 150] width 94 height 26
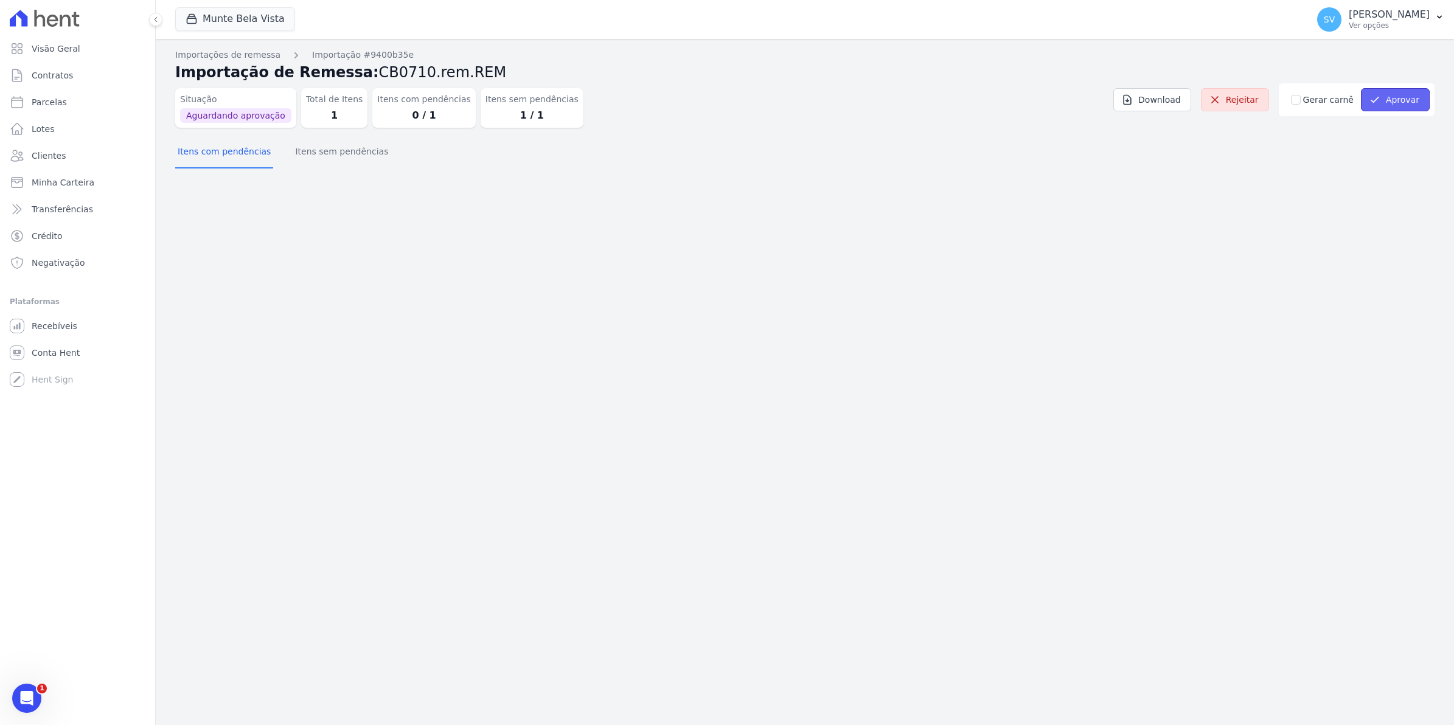
click at [1401, 106] on button "Aprovar" at bounding box center [1394, 99] width 69 height 23
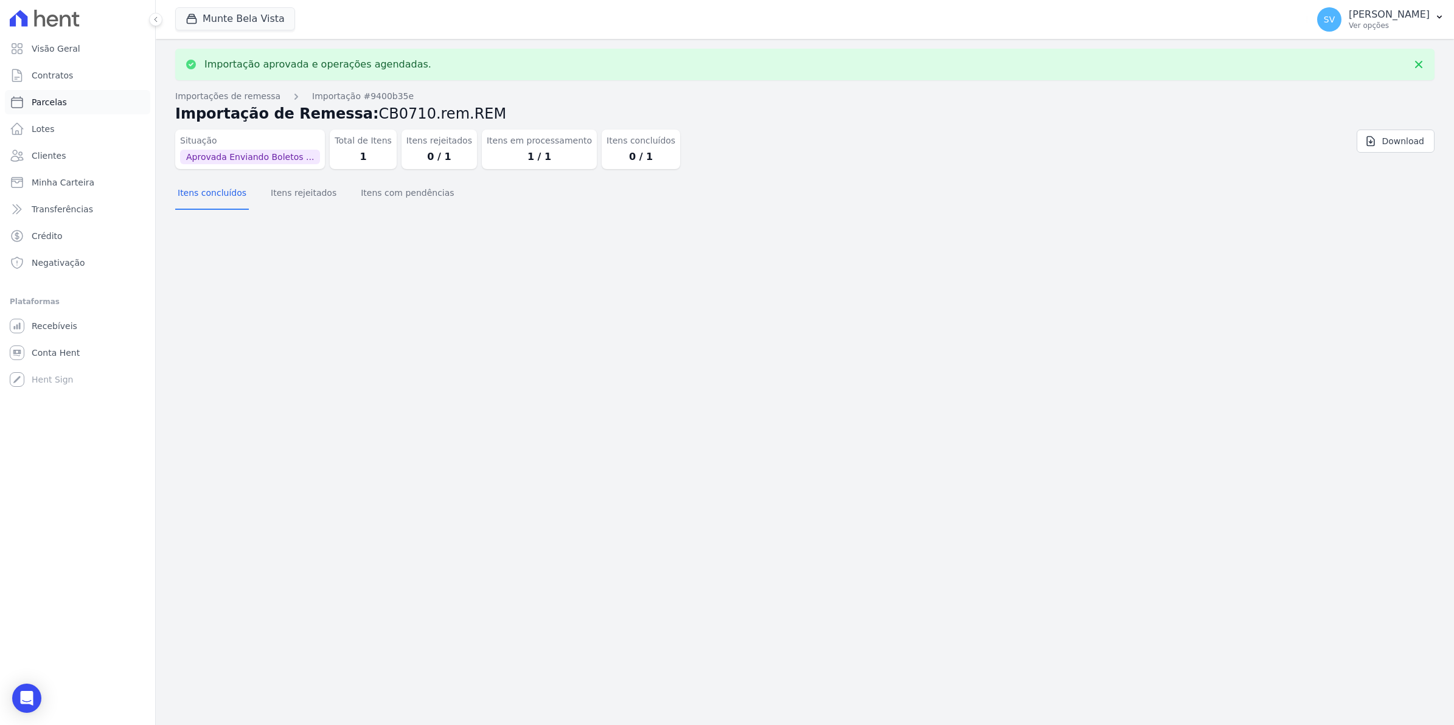
click at [44, 100] on span "Parcelas" at bounding box center [49, 102] width 35 height 12
select select
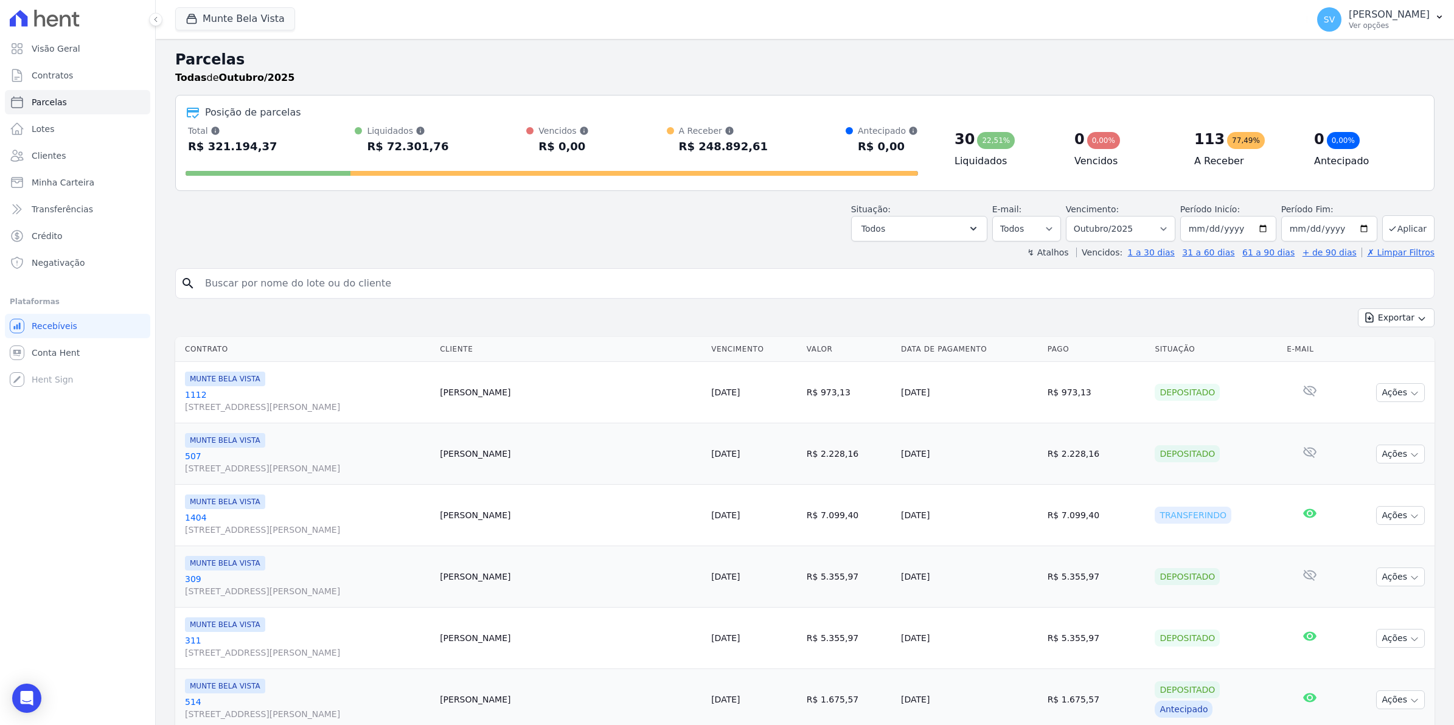
click at [293, 292] on input "search" at bounding box center [813, 283] width 1231 height 24
type input "[PERSON_NAME]"
select select
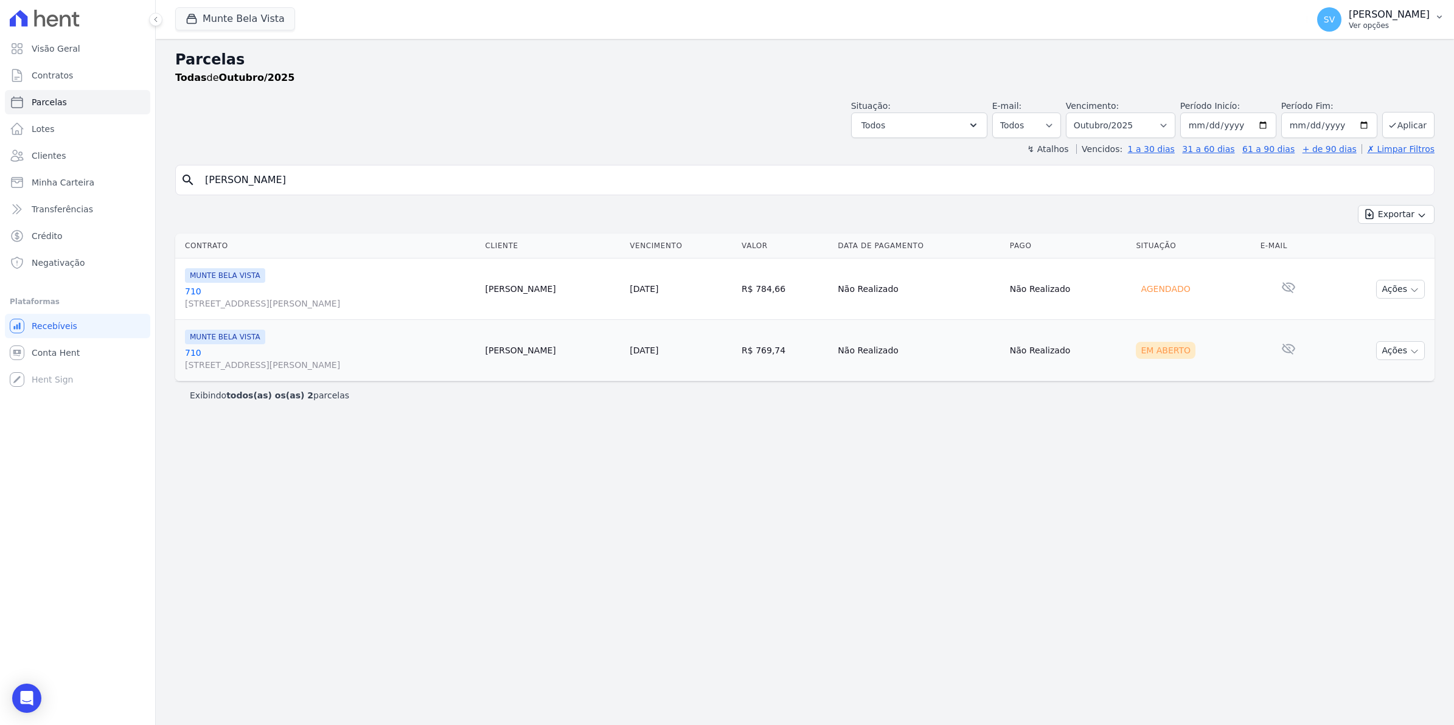
click at [1341, 10] on span "SV" at bounding box center [1329, 19] width 24 height 24
click at [1336, 137] on link "Exportar retornos" at bounding box center [1376, 134] width 156 height 22
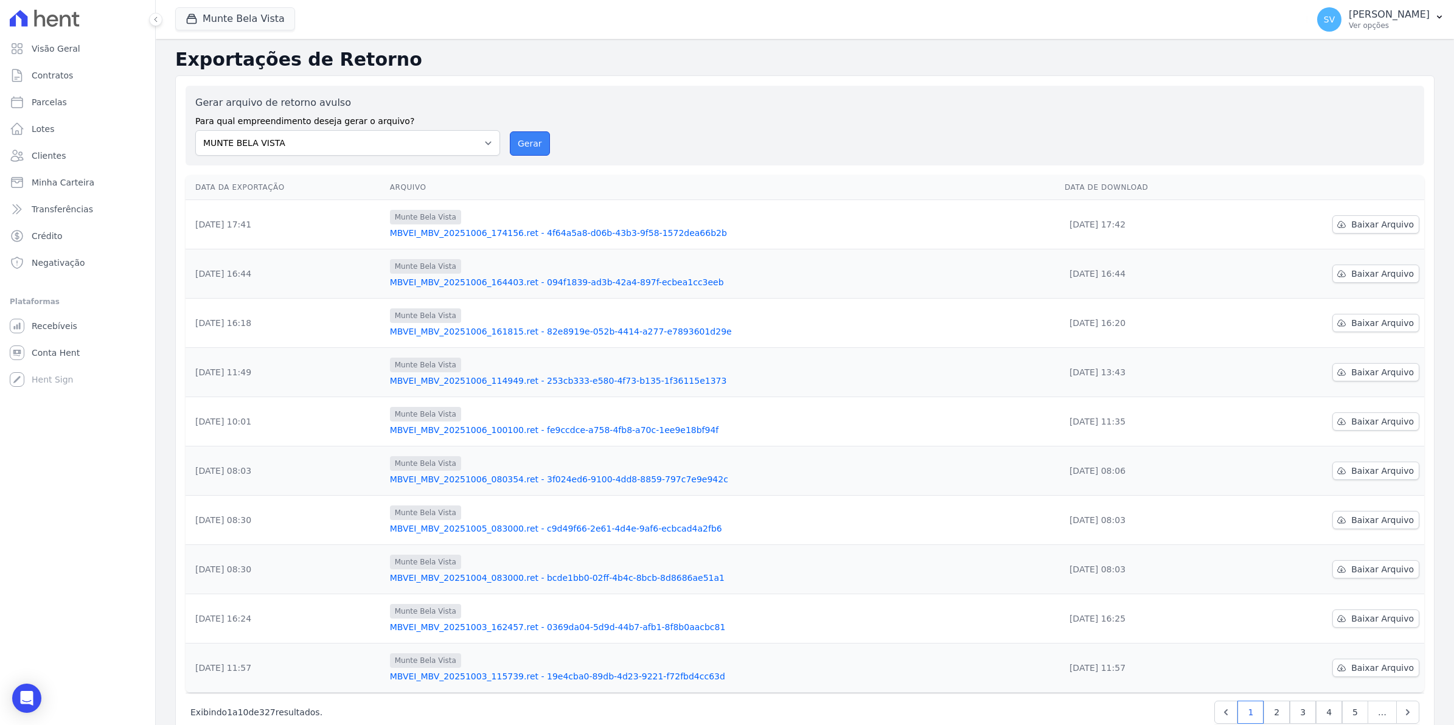
click at [526, 142] on button "Gerar" at bounding box center [530, 143] width 40 height 24
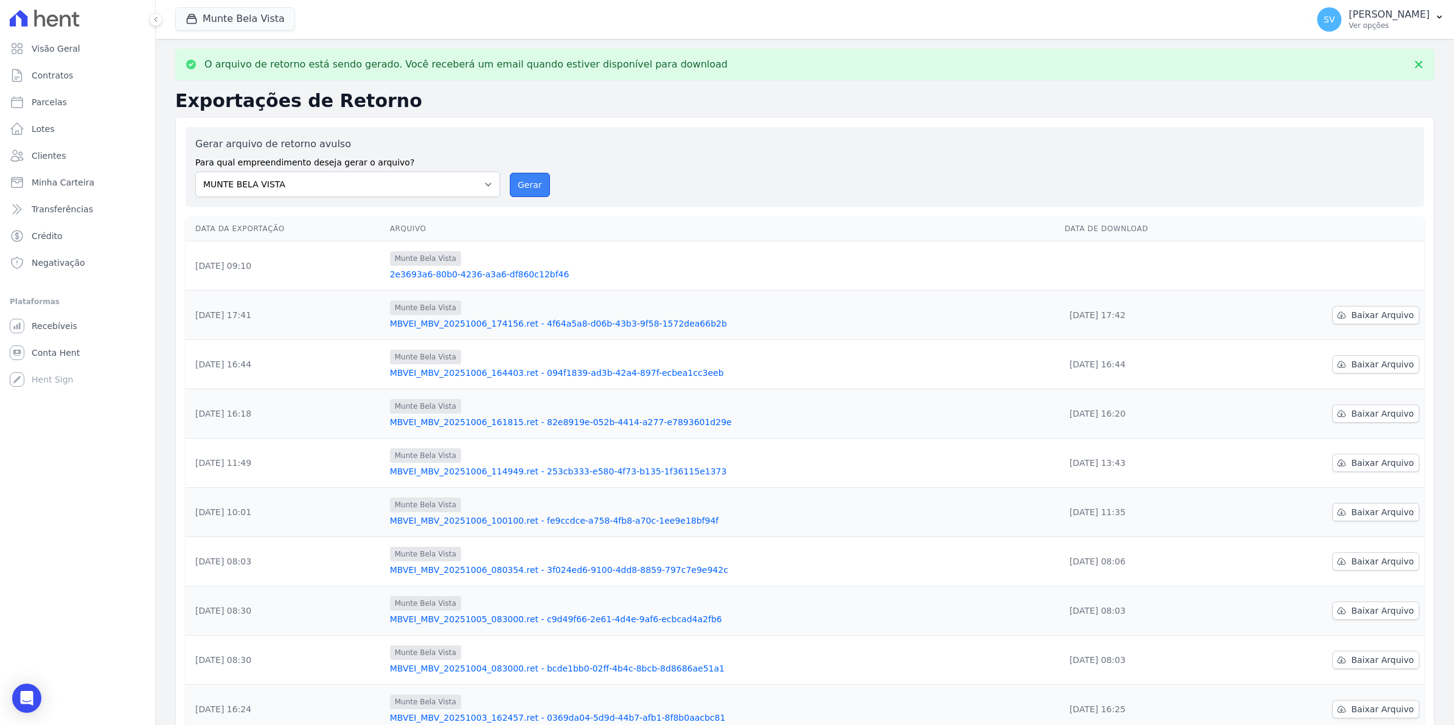
click at [527, 190] on button "Gerar" at bounding box center [530, 185] width 40 height 24
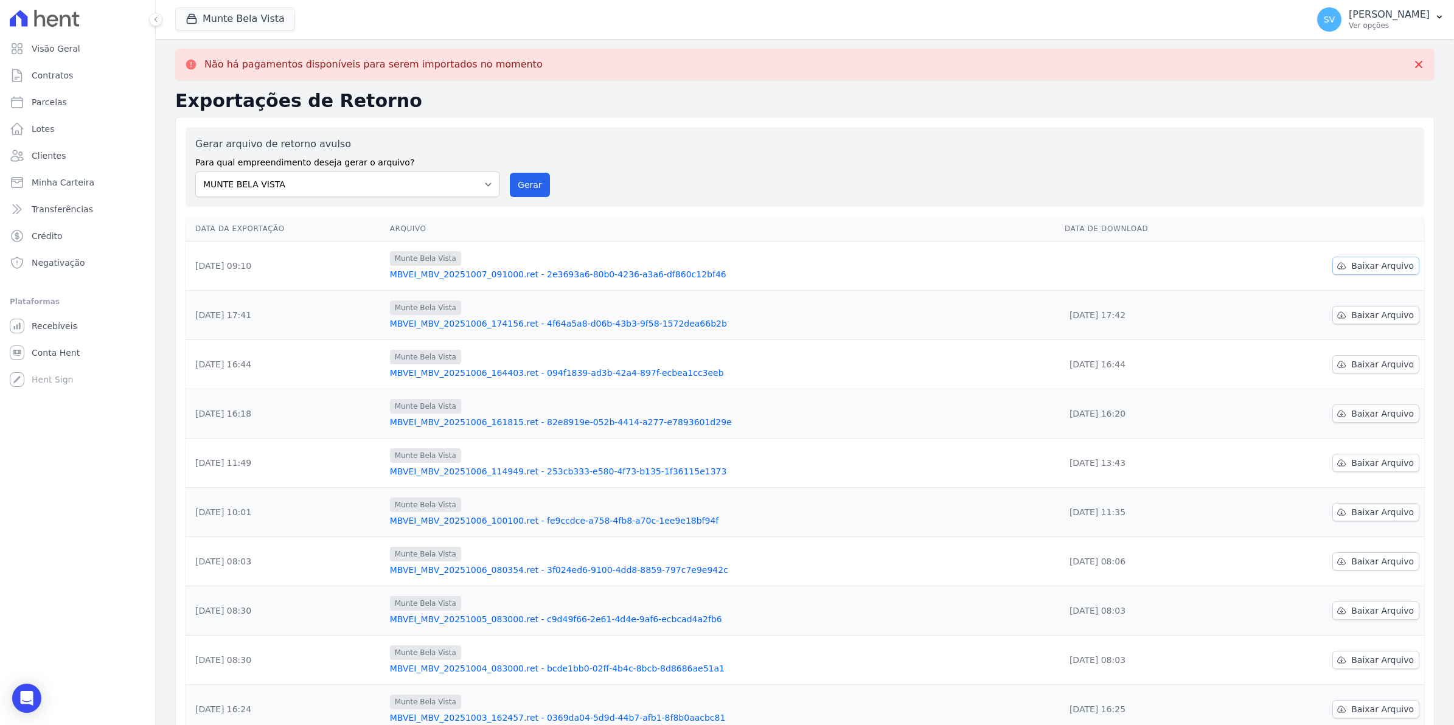
click at [1360, 266] on span "Baixar Arquivo" at bounding box center [1382, 266] width 63 height 12
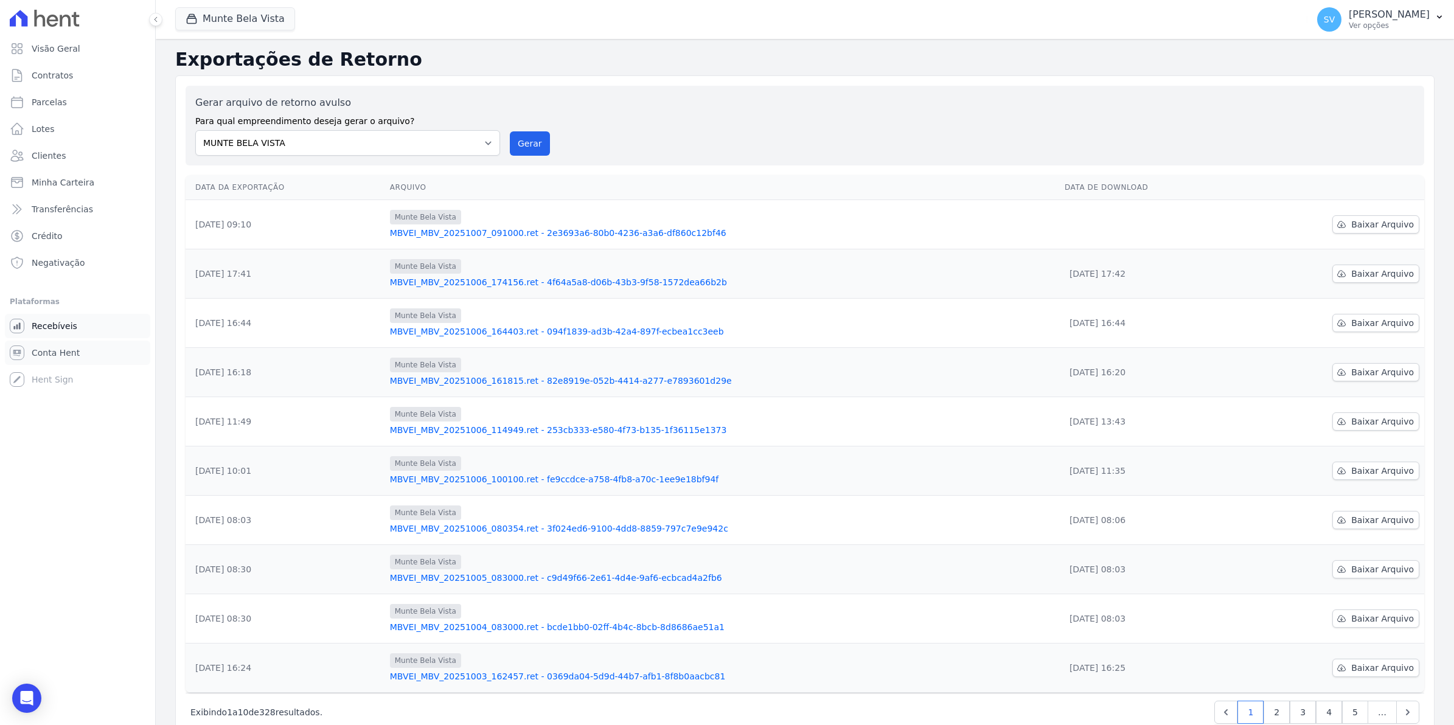
drag, startPoint x: 33, startPoint y: 353, endPoint x: 38, endPoint y: 330, distance: 22.9
click at [33, 353] on span "Conta Hent" at bounding box center [56, 353] width 48 height 12
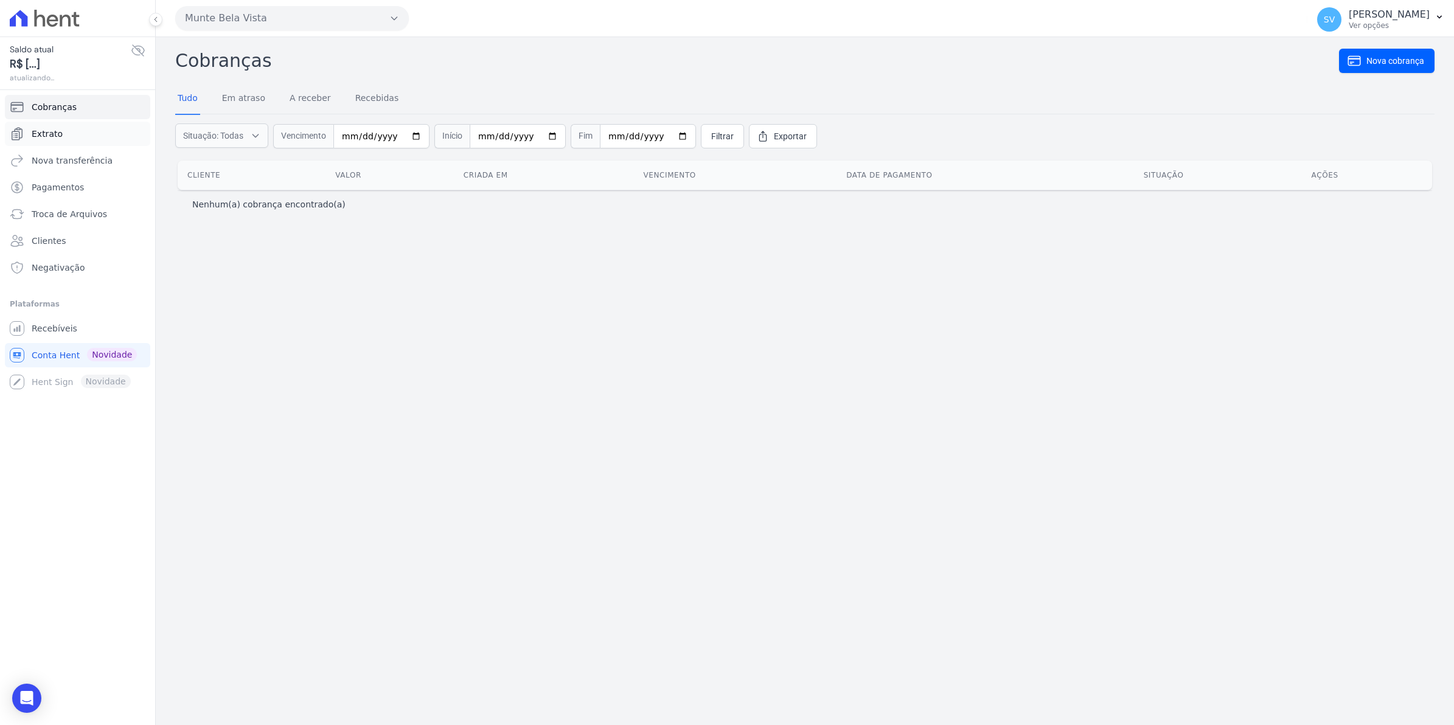
click at [40, 122] on link "Extrato" at bounding box center [77, 134] width 145 height 24
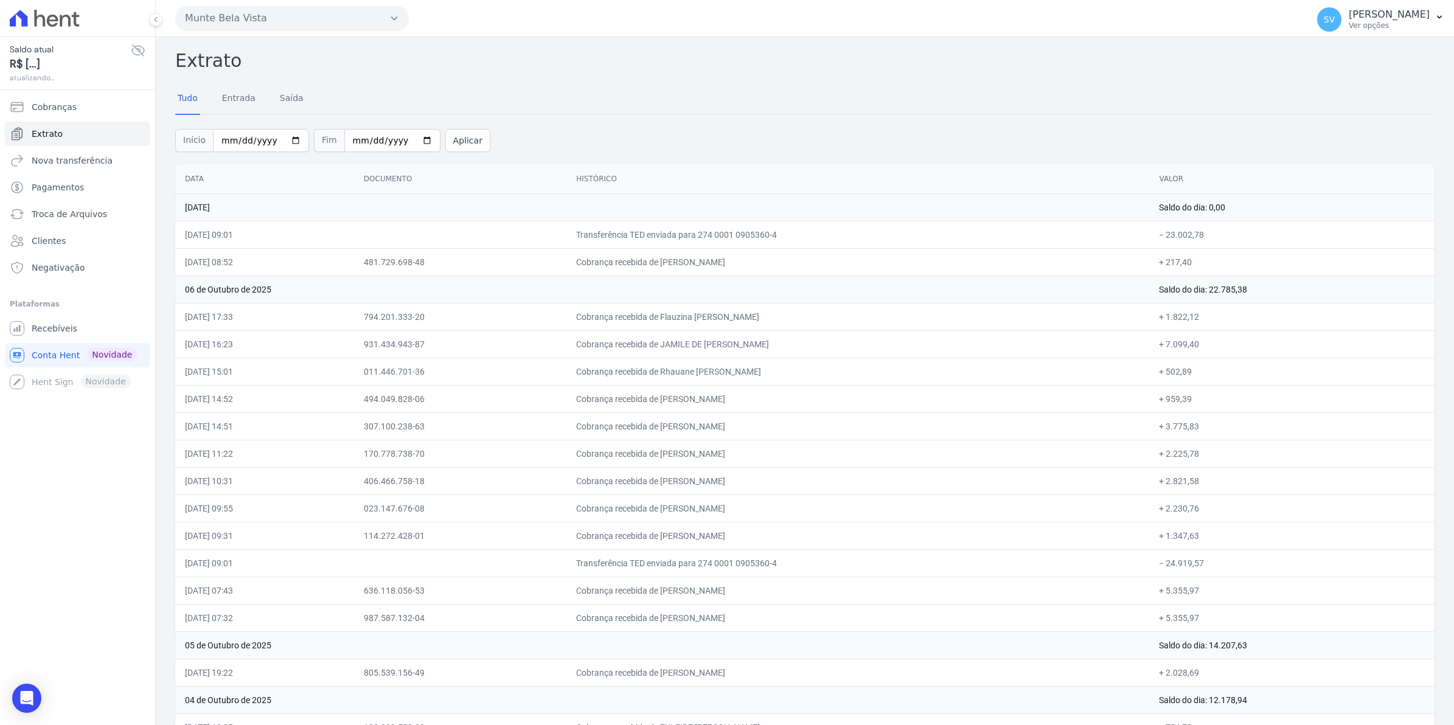
click at [50, 136] on span "Extrato" at bounding box center [47, 134] width 31 height 12
click at [43, 324] on span "Recebíveis" at bounding box center [55, 328] width 46 height 12
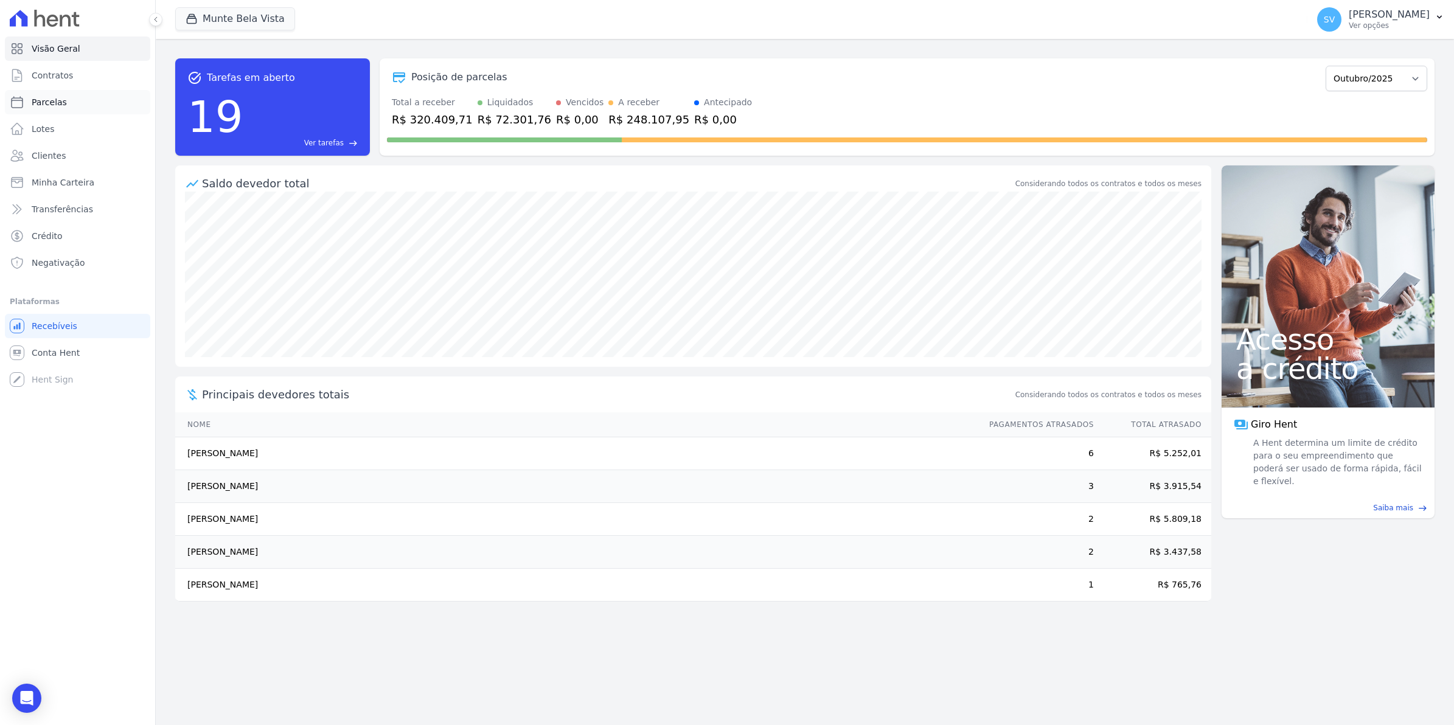
click at [49, 104] on span "Parcelas" at bounding box center [49, 102] width 35 height 12
select select
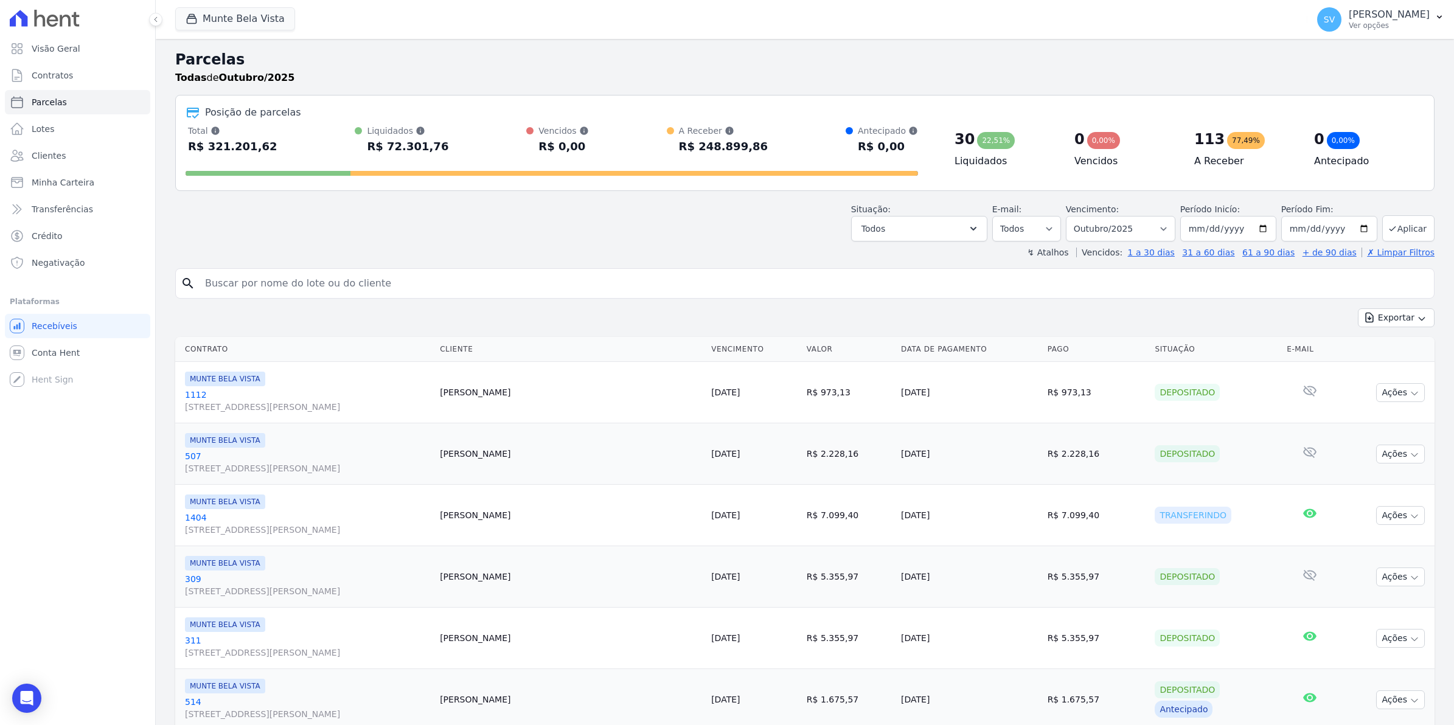
click at [324, 277] on input "search" at bounding box center [813, 283] width 1231 height 24
type input "[PERSON_NAME]"
select select
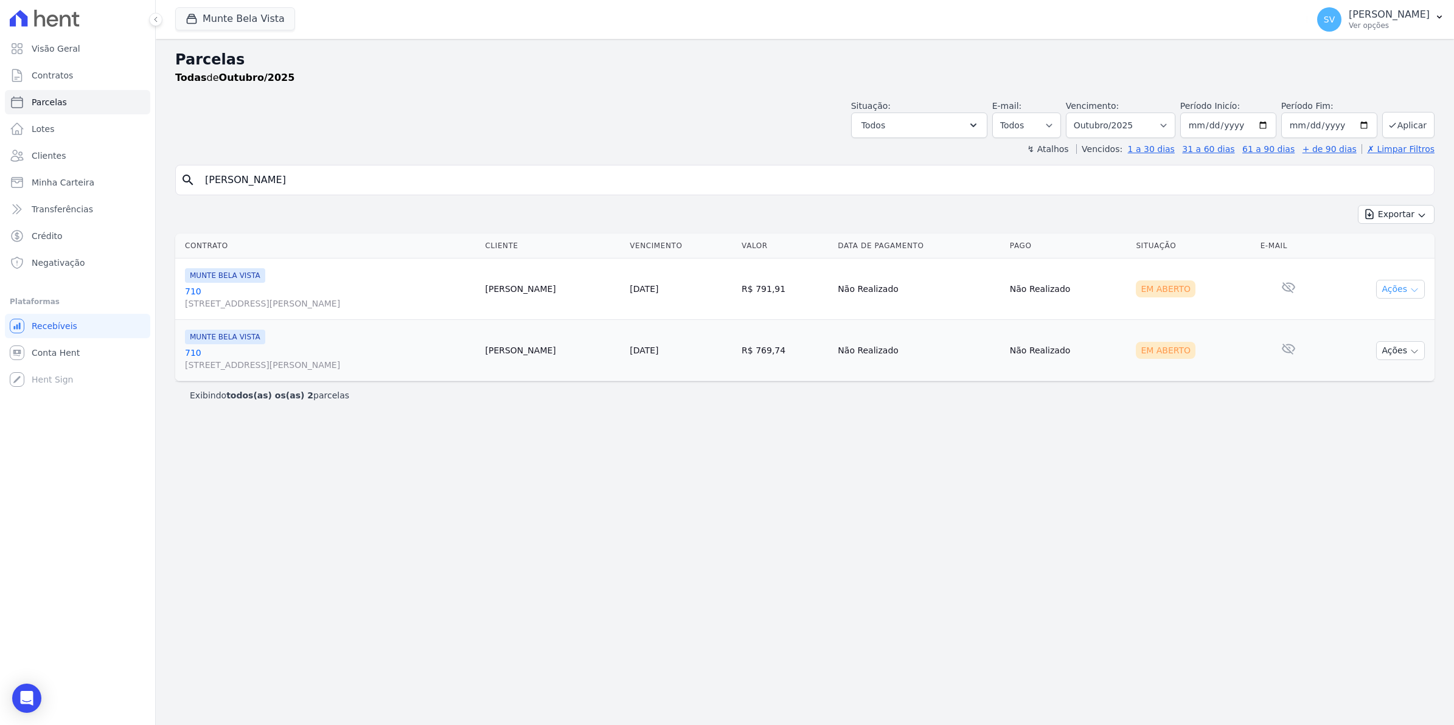
click at [1408, 293] on button "Ações" at bounding box center [1400, 289] width 49 height 19
click at [1371, 323] on link "Ver boleto" at bounding box center [1395, 317] width 117 height 23
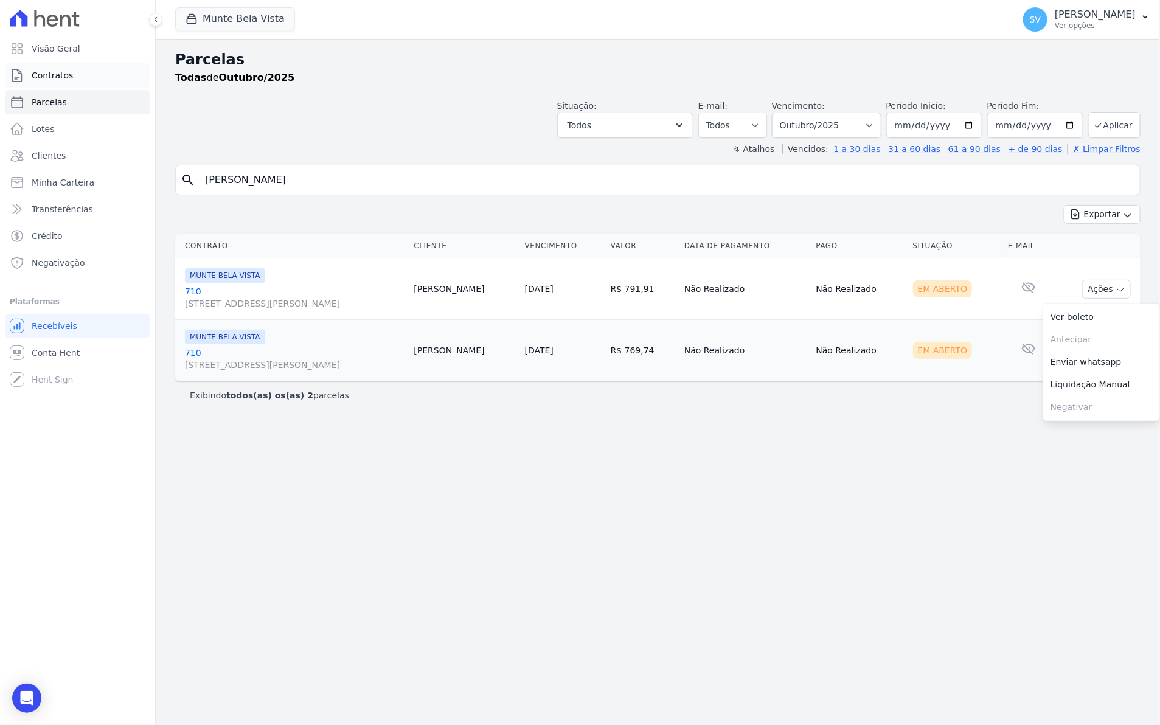
click at [50, 68] on link "Contratos" at bounding box center [77, 75] width 145 height 24
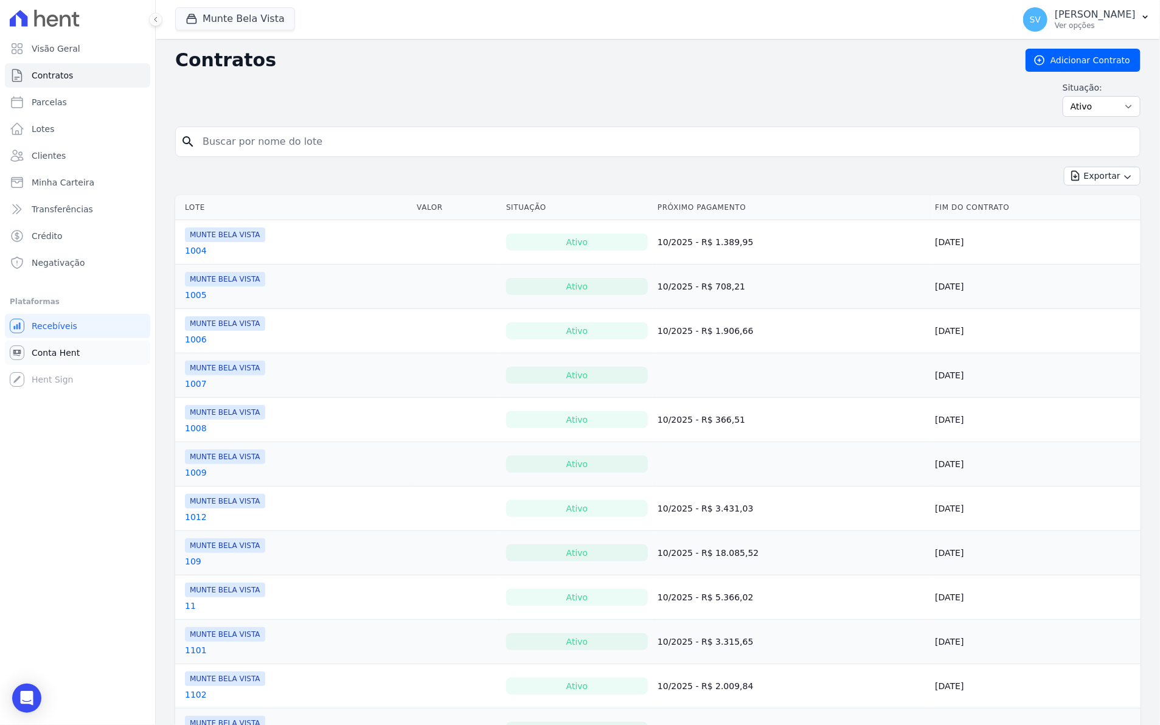
click at [68, 347] on span "Conta Hent" at bounding box center [56, 353] width 48 height 12
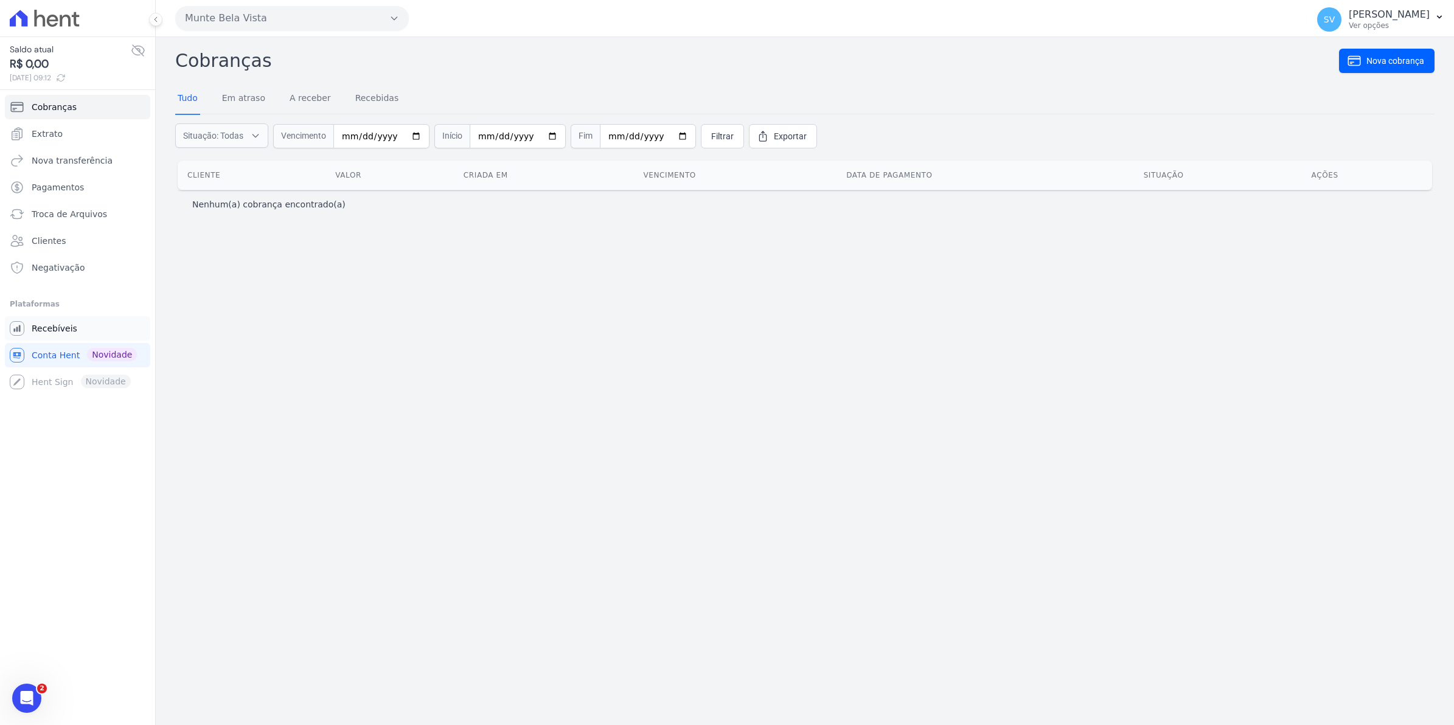
click at [52, 328] on span "Recebíveis" at bounding box center [55, 328] width 46 height 12
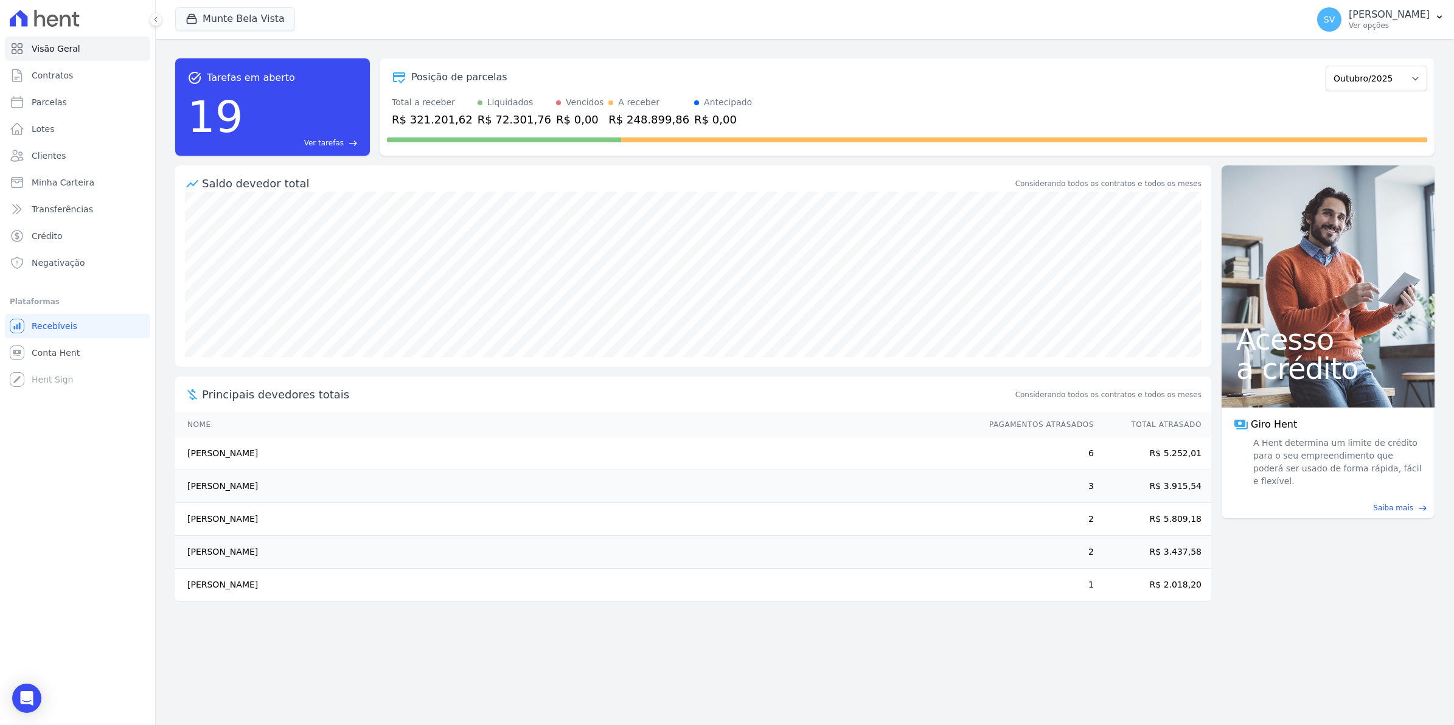
drag, startPoint x: 189, startPoint y: 581, endPoint x: 284, endPoint y: 584, distance: 95.5
click at [284, 584] on td "Anisio Rodrigues Brum" at bounding box center [576, 585] width 802 height 33
drag, startPoint x: 284, startPoint y: 584, endPoint x: 305, endPoint y: 560, distance: 31.5
click at [305, 560] on td "Luciceia [PERSON_NAME] [PERSON_NAME] Costa" at bounding box center [576, 552] width 802 height 33
click at [219, 524] on td "[PERSON_NAME]" at bounding box center [576, 519] width 802 height 33
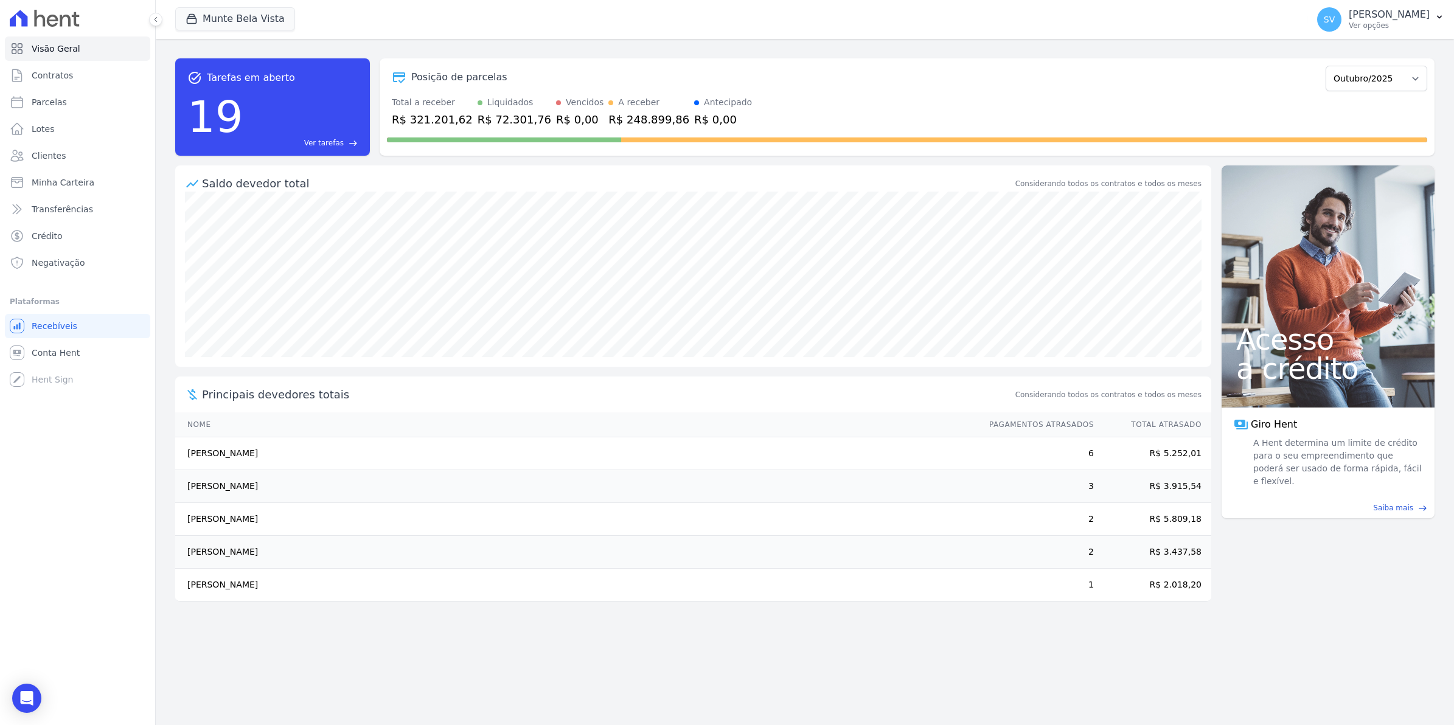
drag, startPoint x: 190, startPoint y: 520, endPoint x: 795, endPoint y: 536, distance: 605.4
click at [795, 536] on tbody "Dionisio Silva Dos Santos 6 R$ 5.252,01 Ana Patricia De Oliveira Verderosa 3 R$…" at bounding box center [693, 519] width 1036 height 164
click at [207, 588] on td "Anisio Rodrigues Brum" at bounding box center [576, 585] width 802 height 33
